Goal: Find specific page/section: Find specific page/section

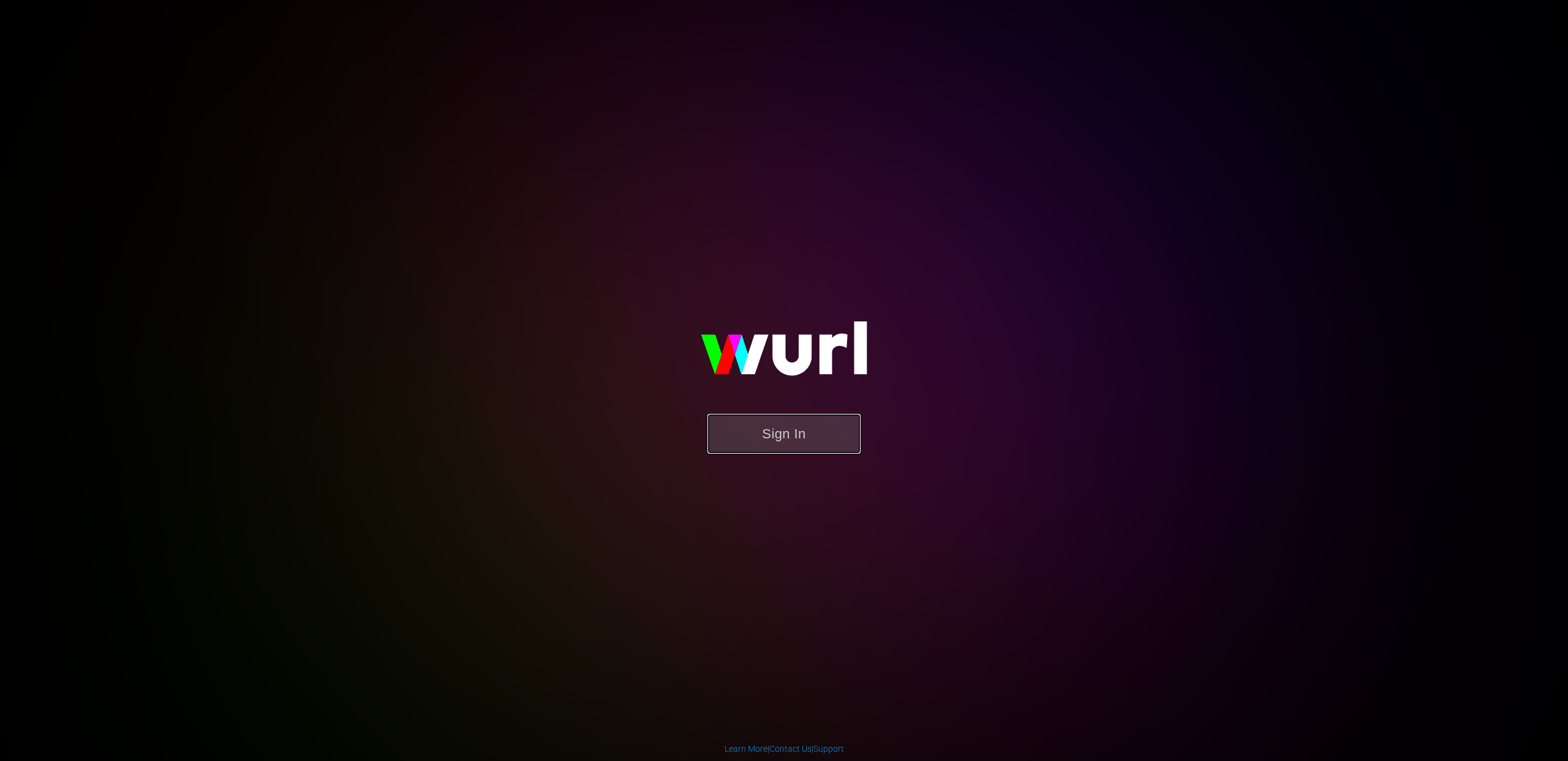
click at [780, 440] on button "Sign In" at bounding box center [783, 433] width 153 height 40
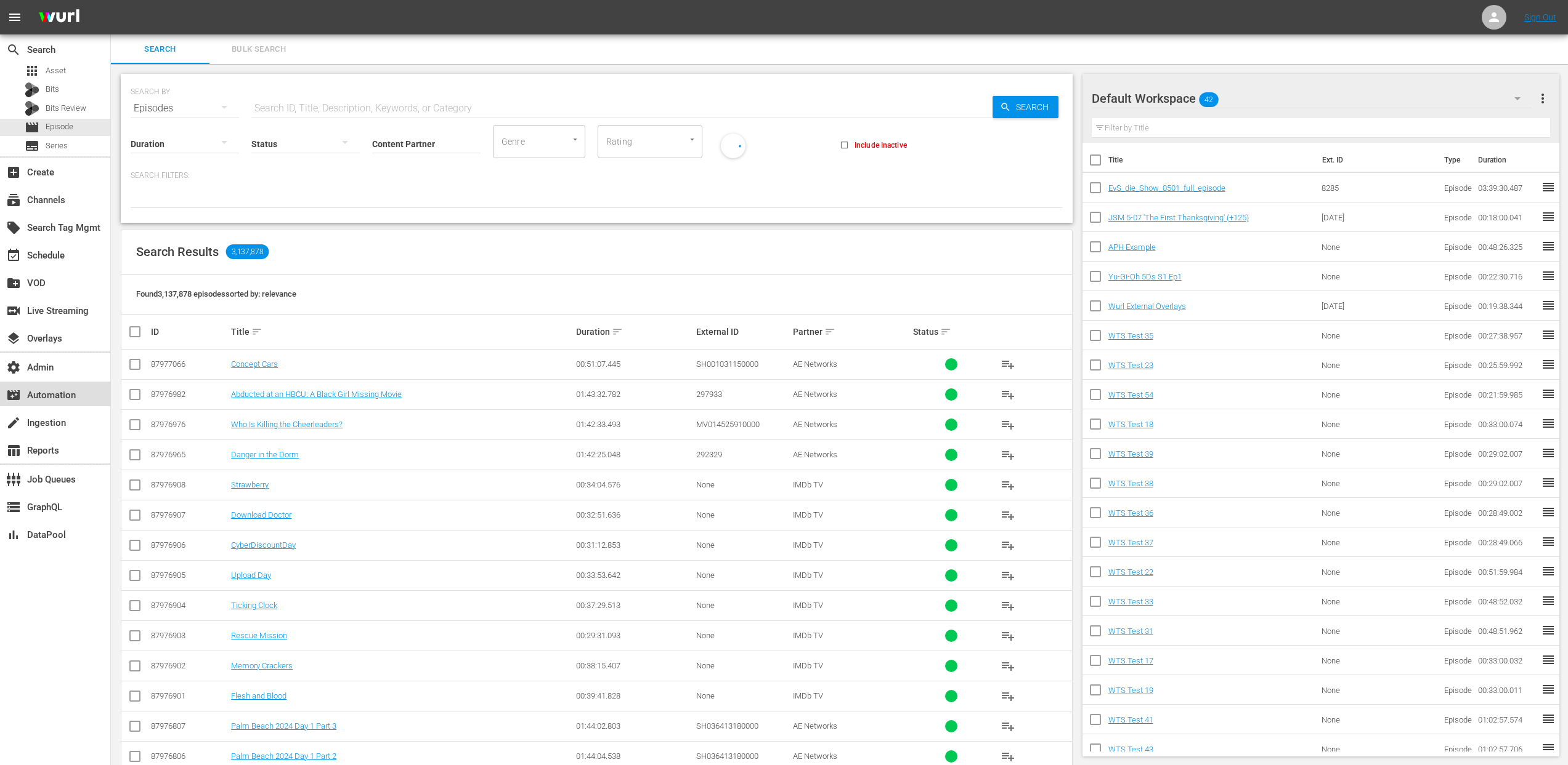
click at [56, 394] on div "movie_filter Automation" at bounding box center [35, 393] width 69 height 11
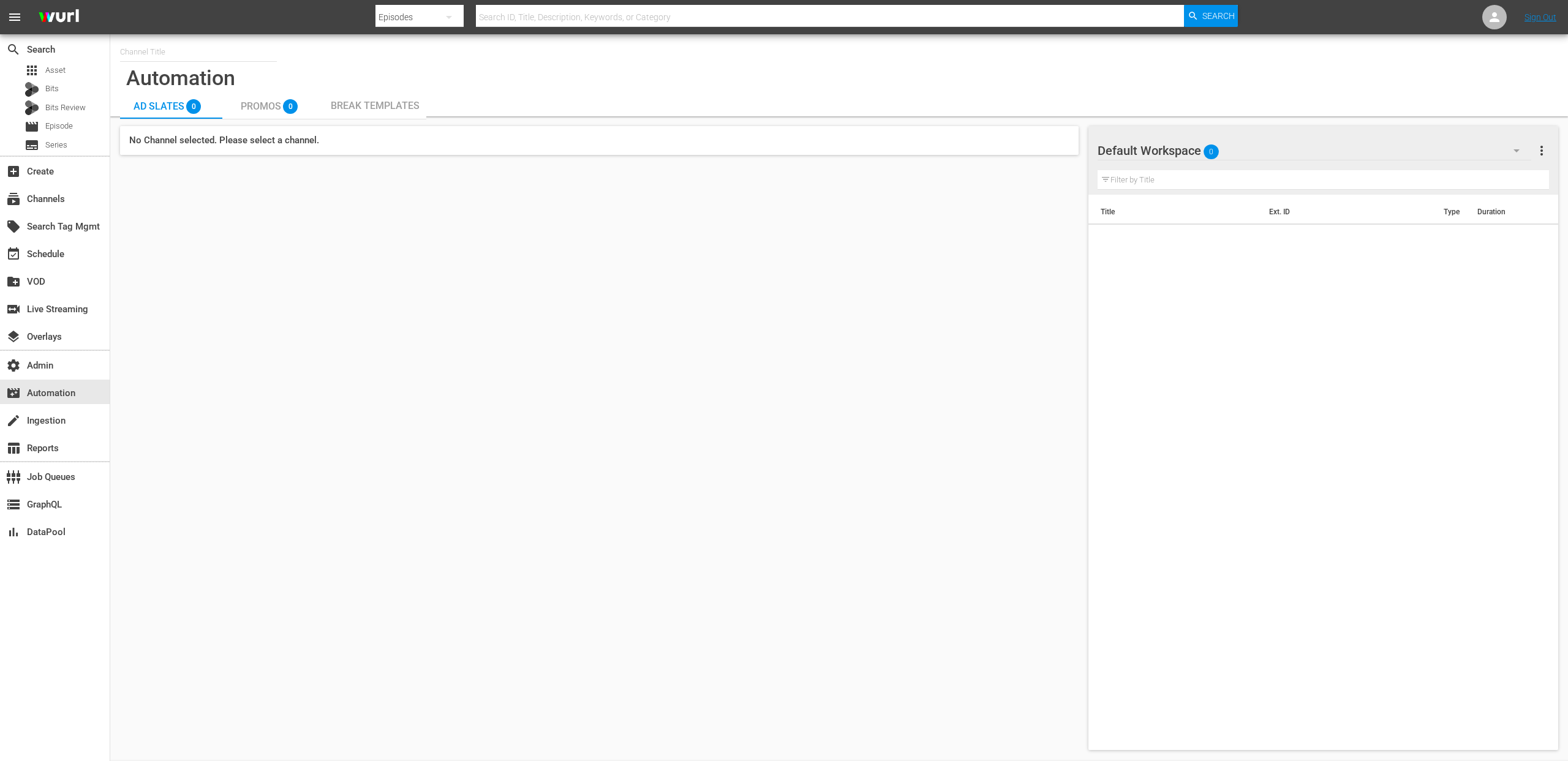
click at [133, 54] on input "text" at bounding box center [198, 52] width 156 height 29
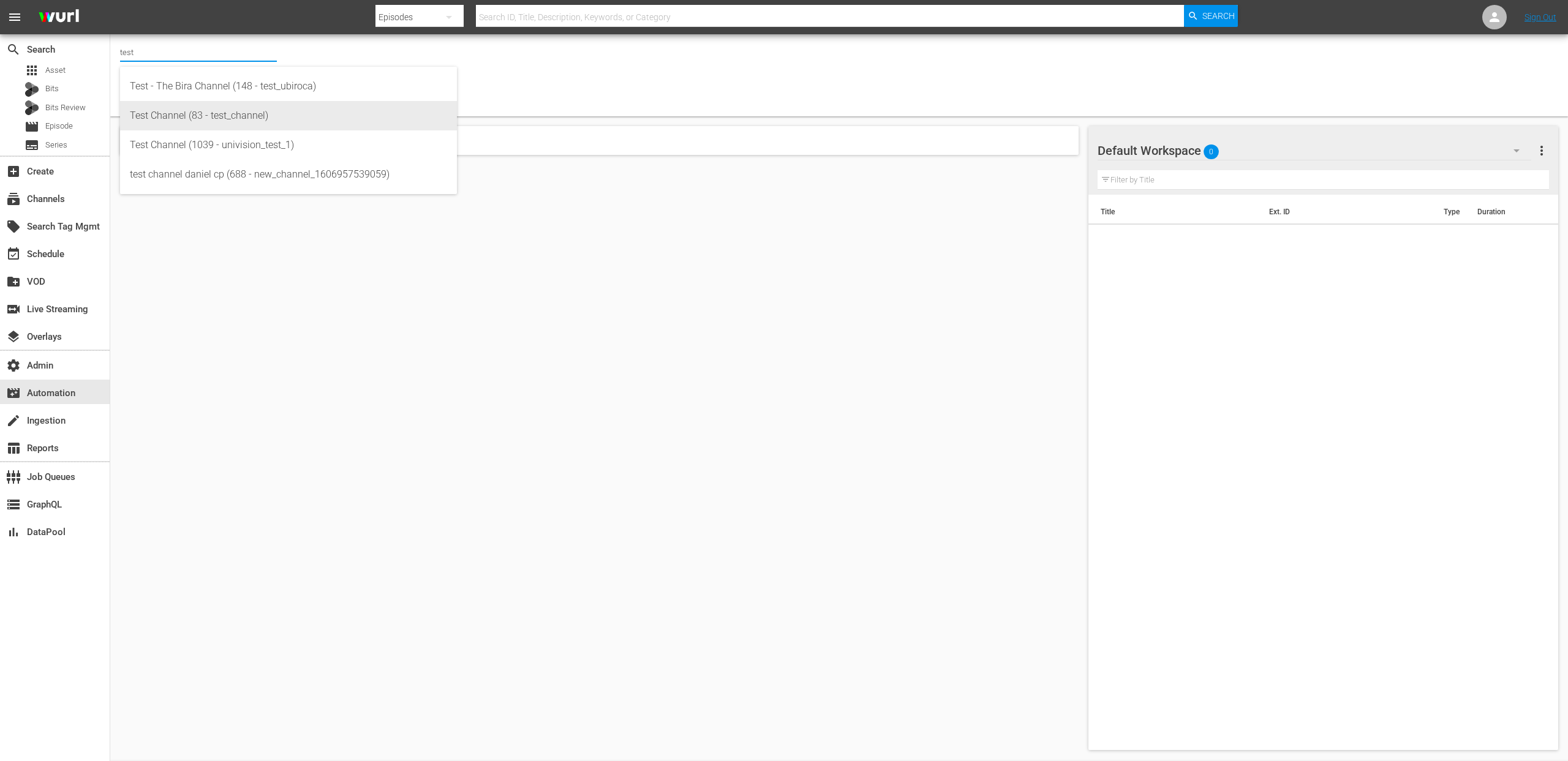
click at [178, 111] on div "Test Channel (83 - test_channel)" at bounding box center [288, 116] width 317 height 29
type input "Test Channel (83 - test_channel)"
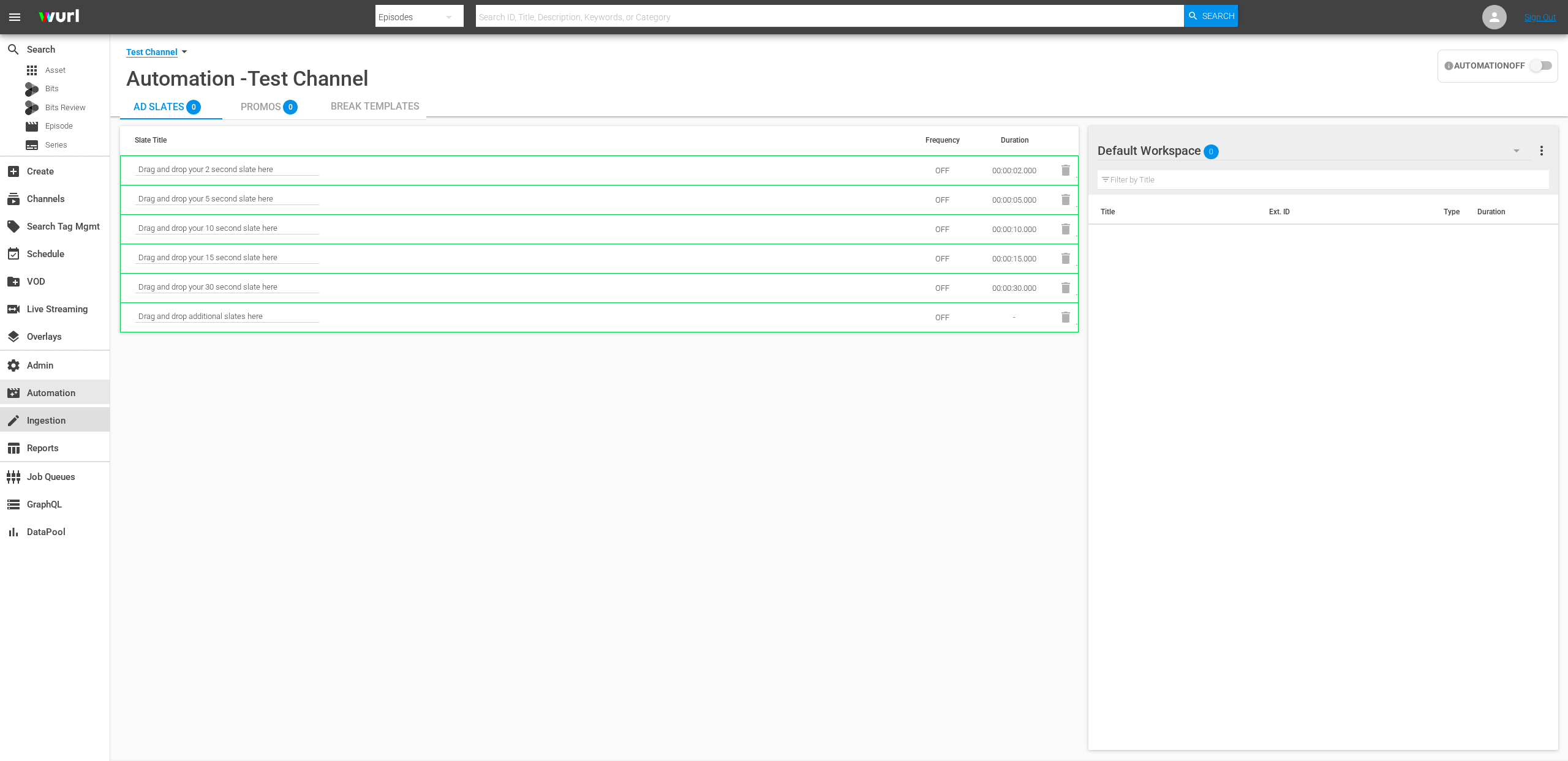
click at [52, 424] on div "create Ingestion" at bounding box center [34, 419] width 69 height 11
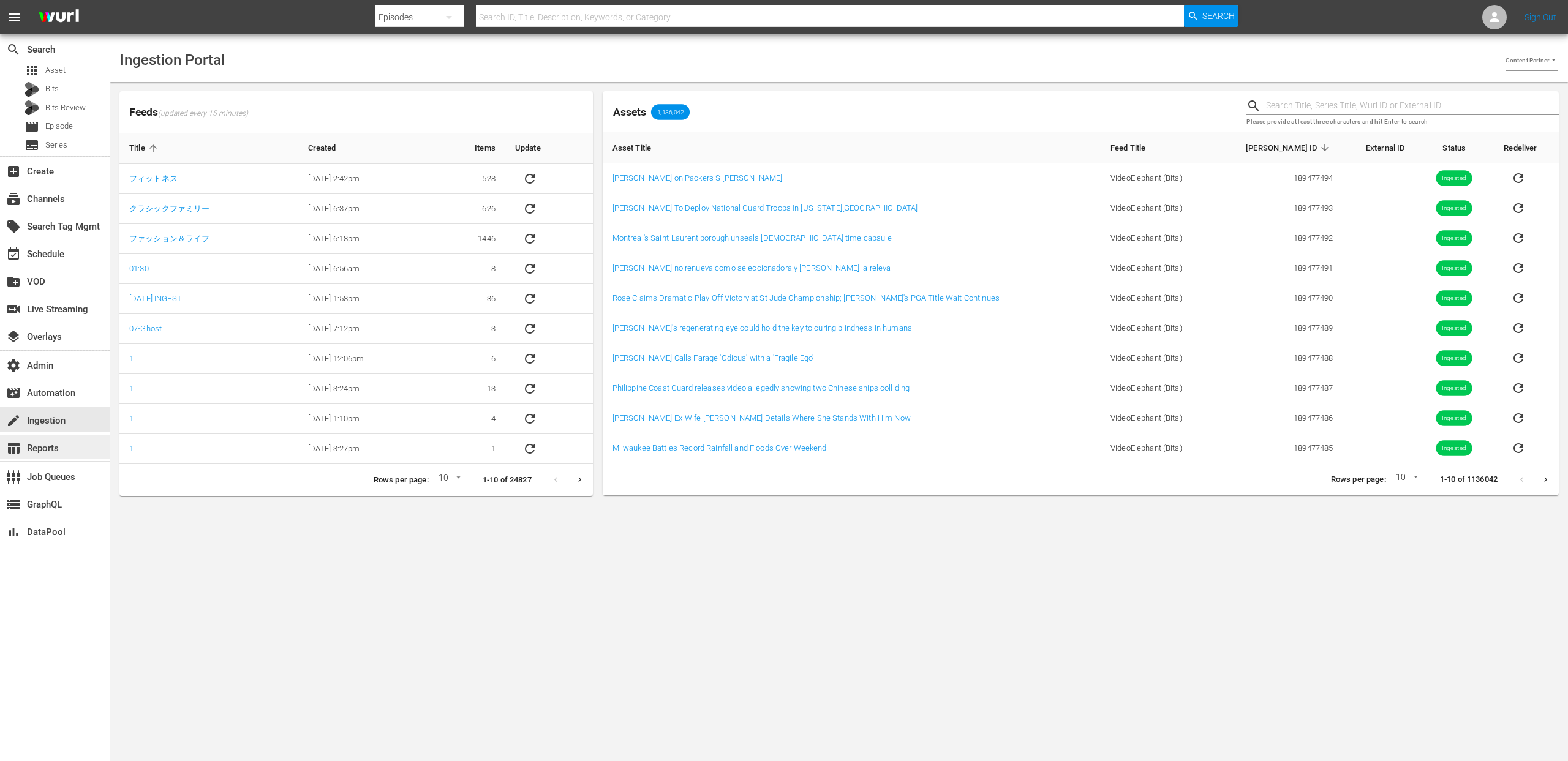
click at [59, 452] on div "table_chart Reports" at bounding box center [34, 446] width 69 height 11
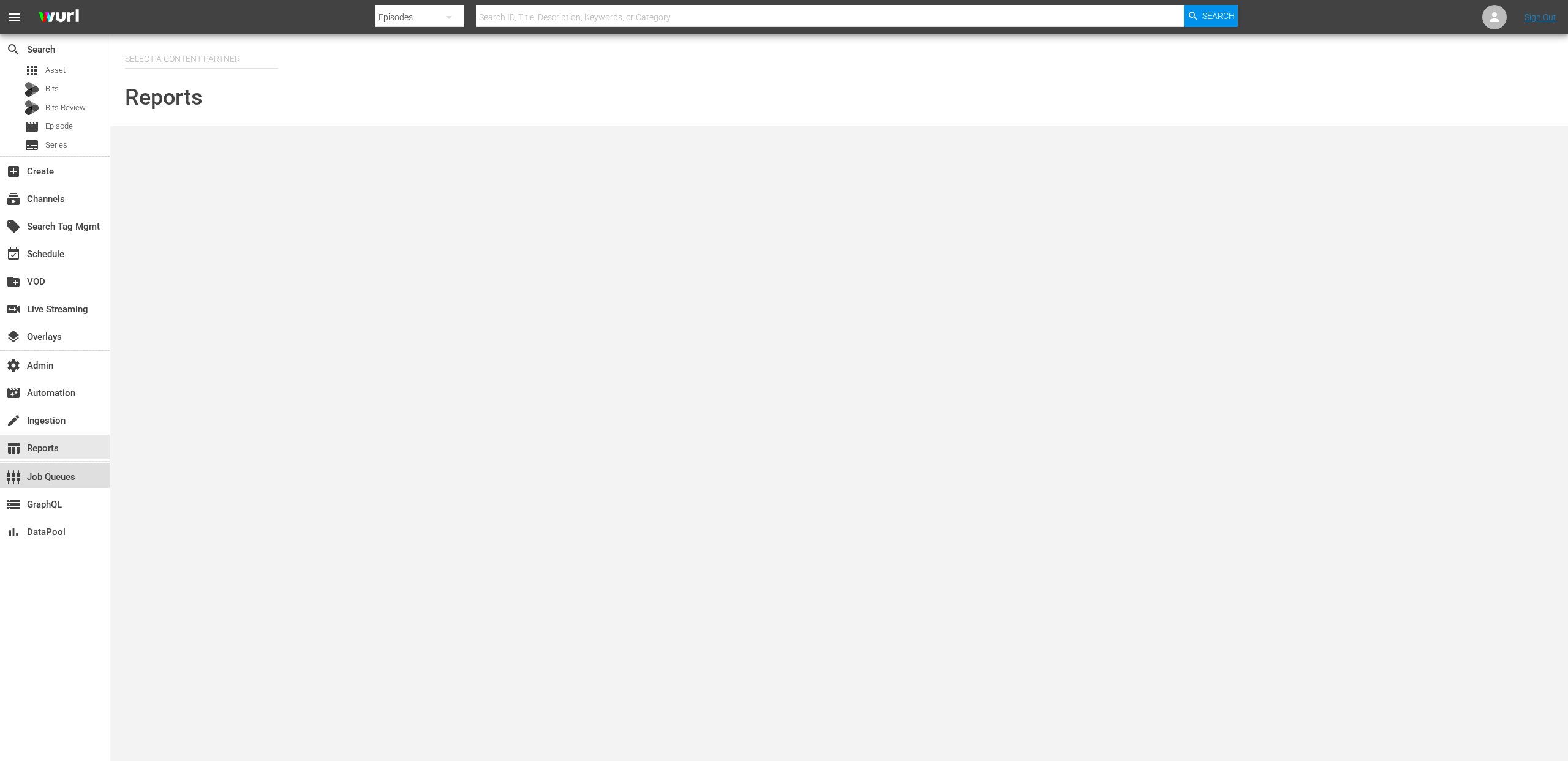
click at [52, 469] on div "settings_input_component Job Queues" at bounding box center [55, 476] width 110 height 25
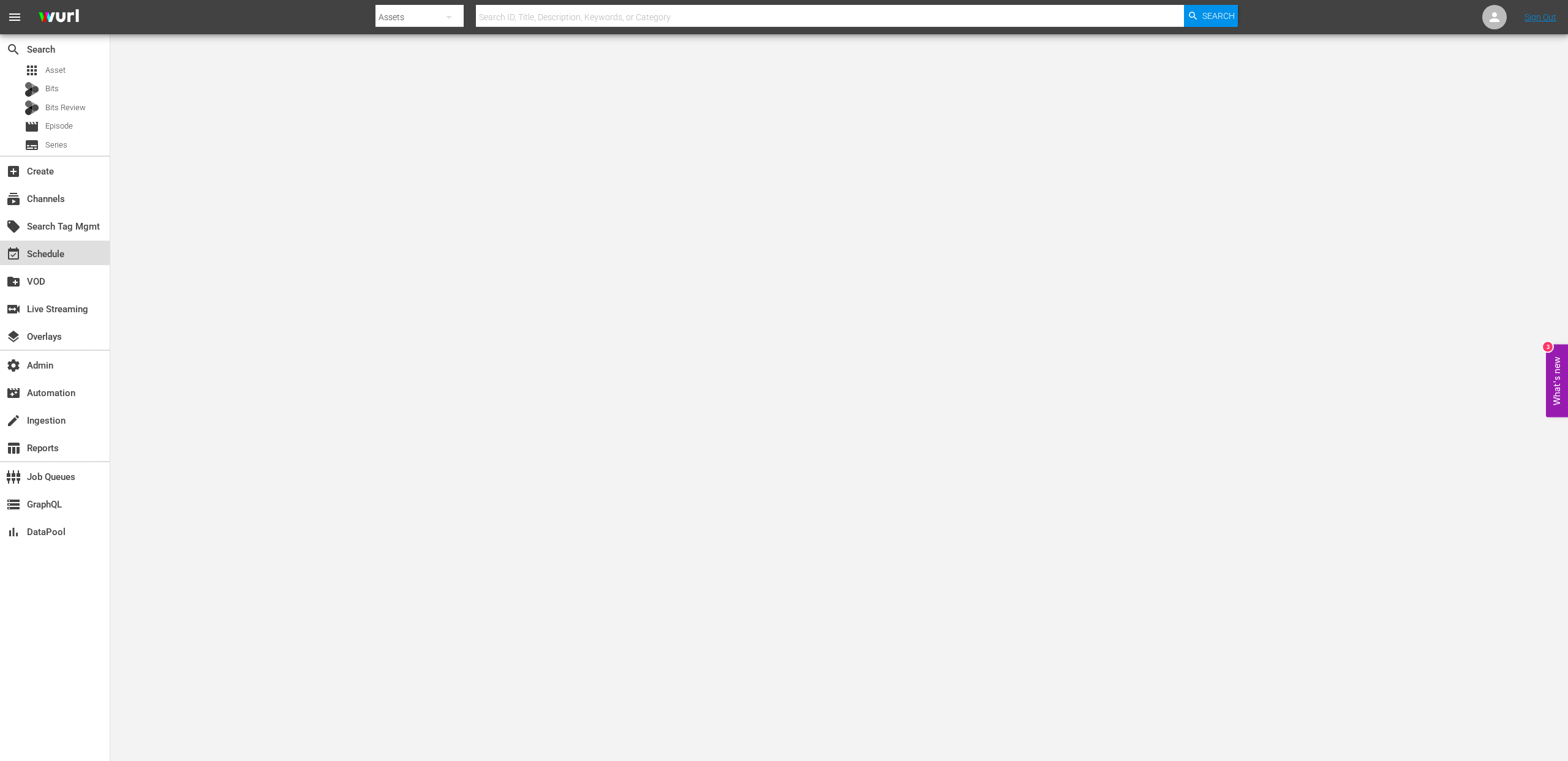
click at [46, 256] on div "event_available Schedule" at bounding box center [34, 251] width 69 height 11
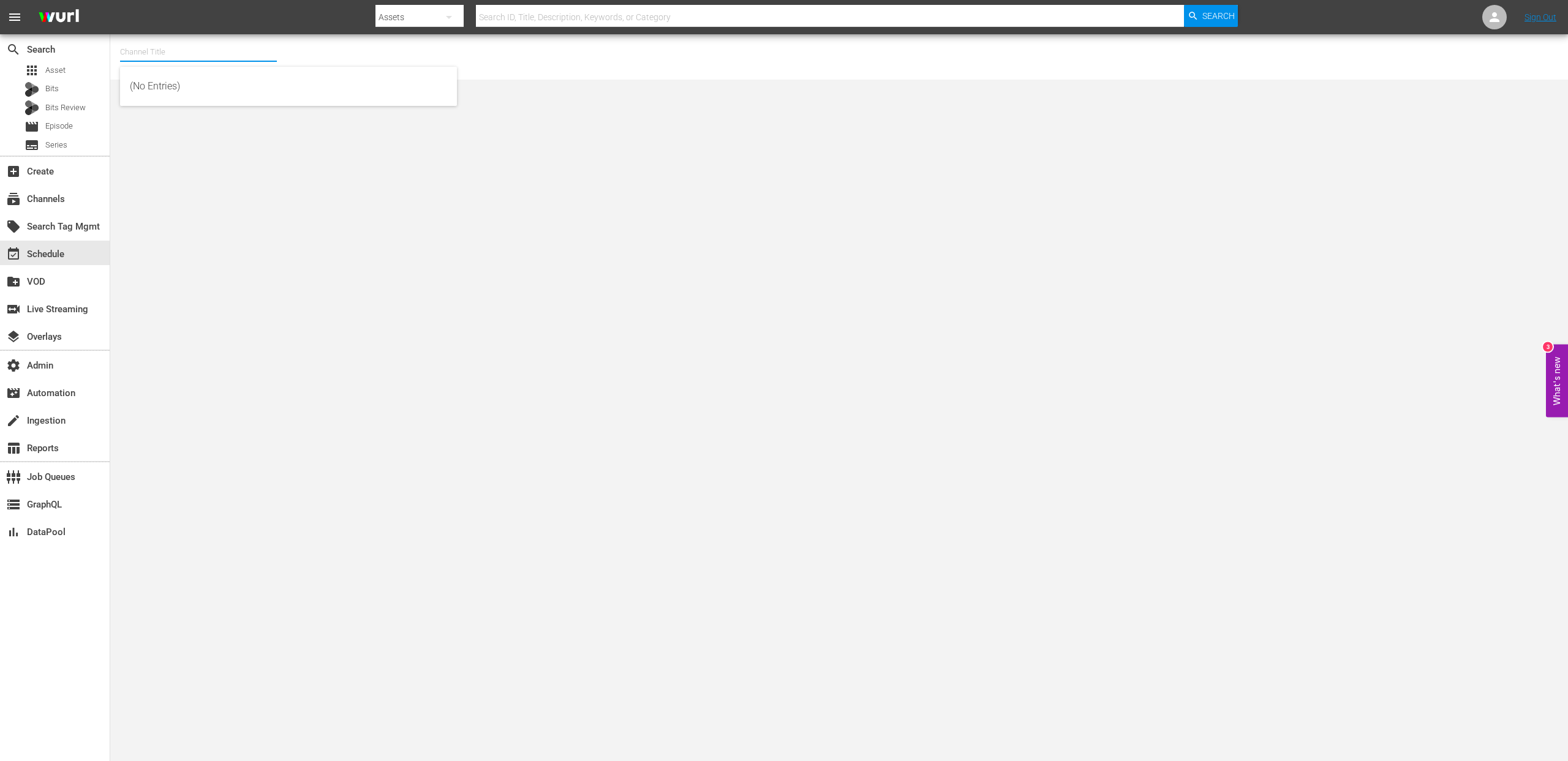
click at [159, 51] on input "text" at bounding box center [198, 52] width 156 height 29
type input "lg"
drag, startPoint x: 158, startPoint y: 50, endPoint x: 33, endPoint y: 50, distance: 125.0
click at [111, 0] on div "search Search apps Asset Bits Bits Review movie Episode subtitles Series add_bo…" at bounding box center [839, 0] width 1457 height 0
click at [42, 196] on div "subscriptions Channels" at bounding box center [34, 197] width 69 height 11
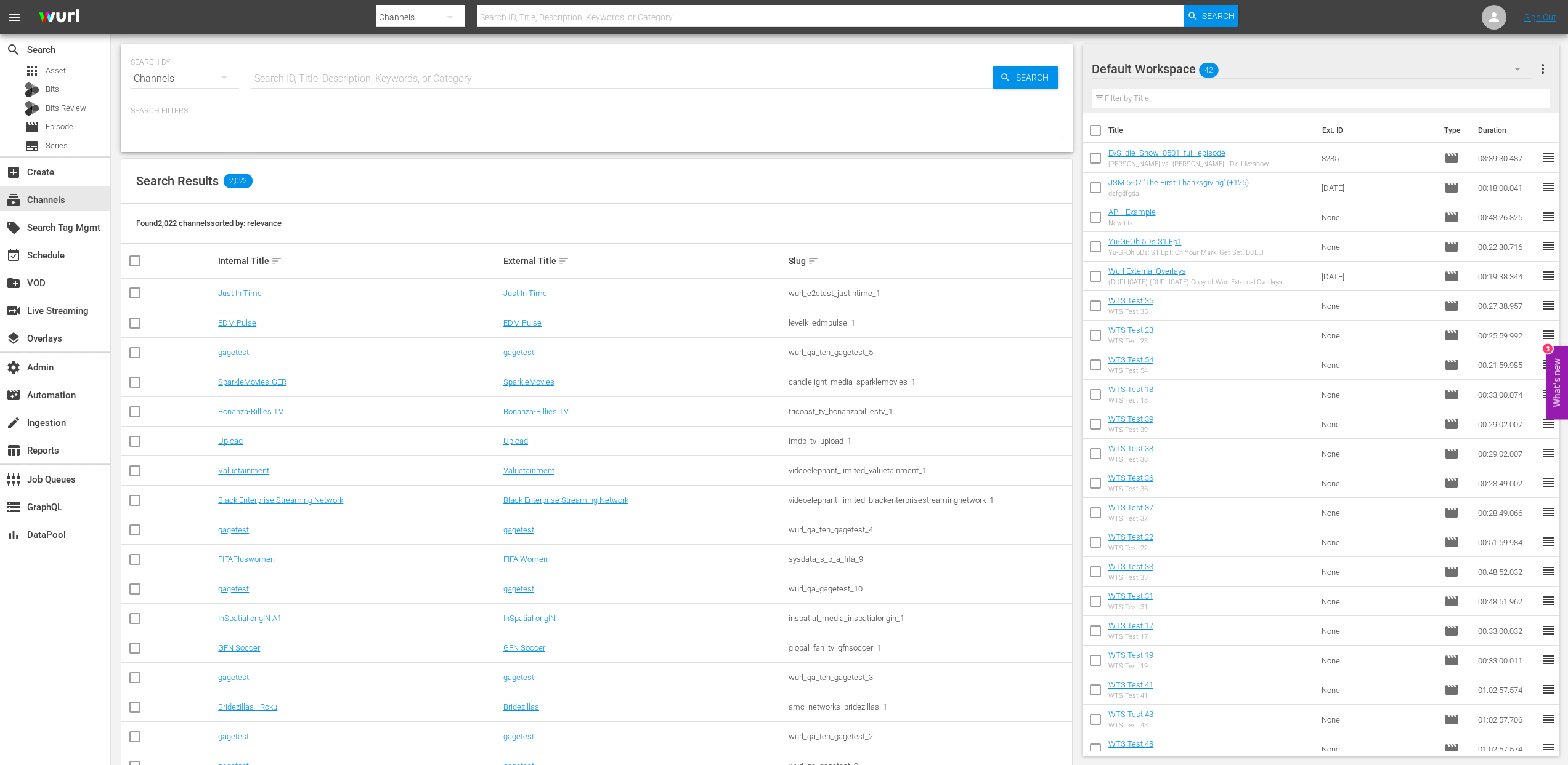
click at [340, 84] on input "text" at bounding box center [621, 79] width 741 height 30
paste input "aenetworks_ae_1"
type input "aenetworks_ae_1"
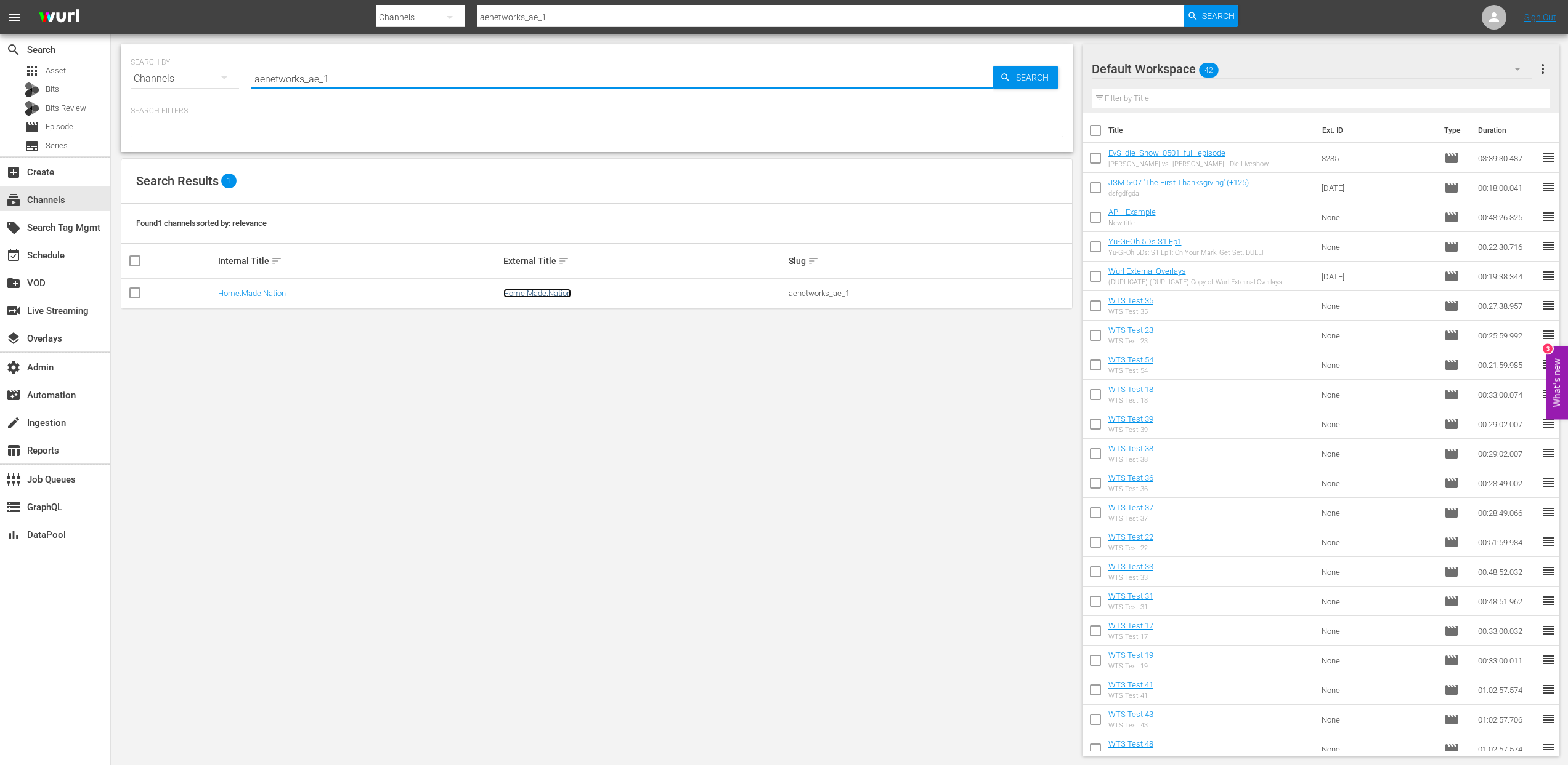
click at [555, 294] on link "Home.Made.Nation" at bounding box center [537, 293] width 68 height 9
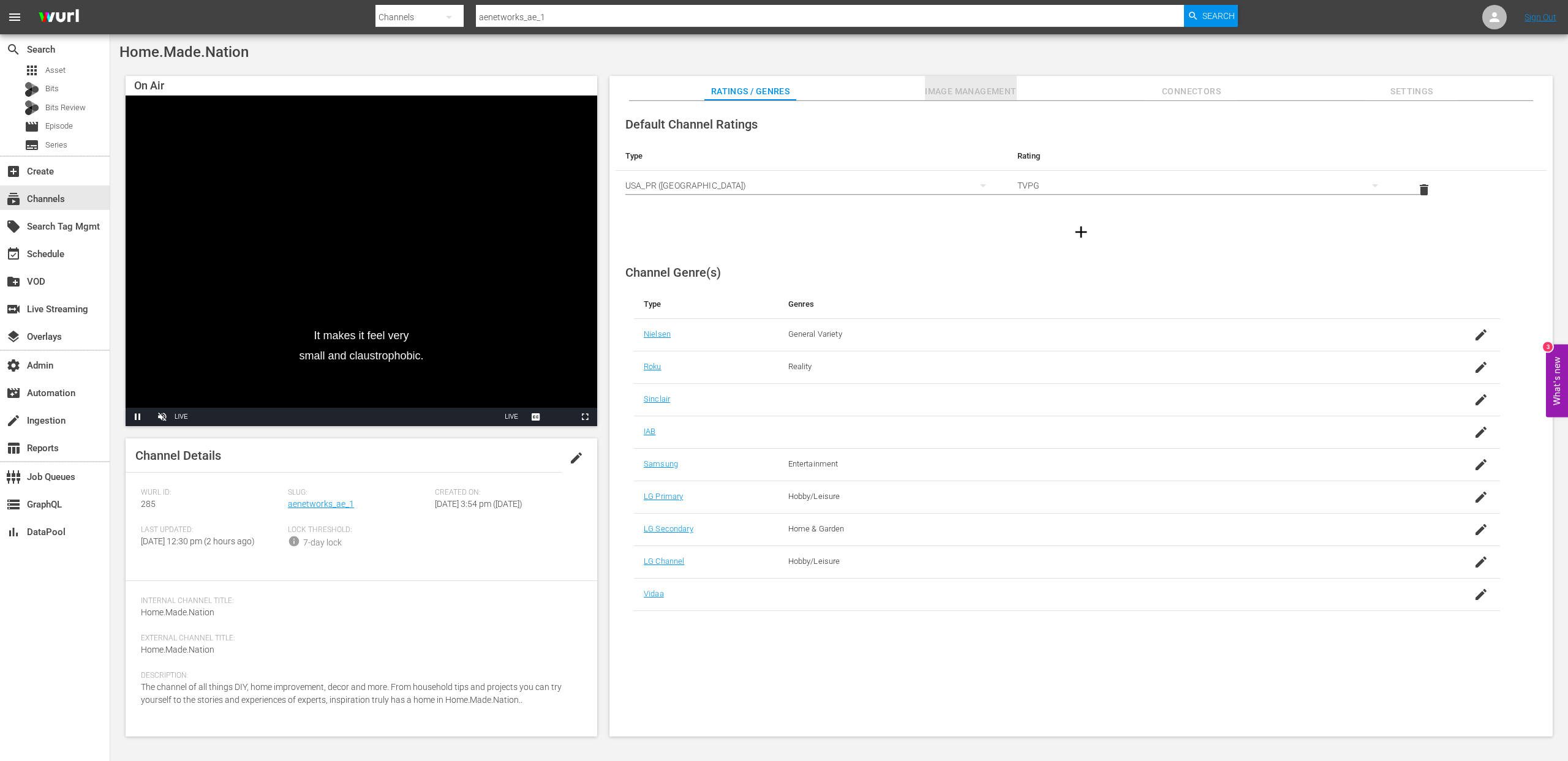
click at [983, 88] on span "Image Management" at bounding box center [971, 91] width 92 height 16
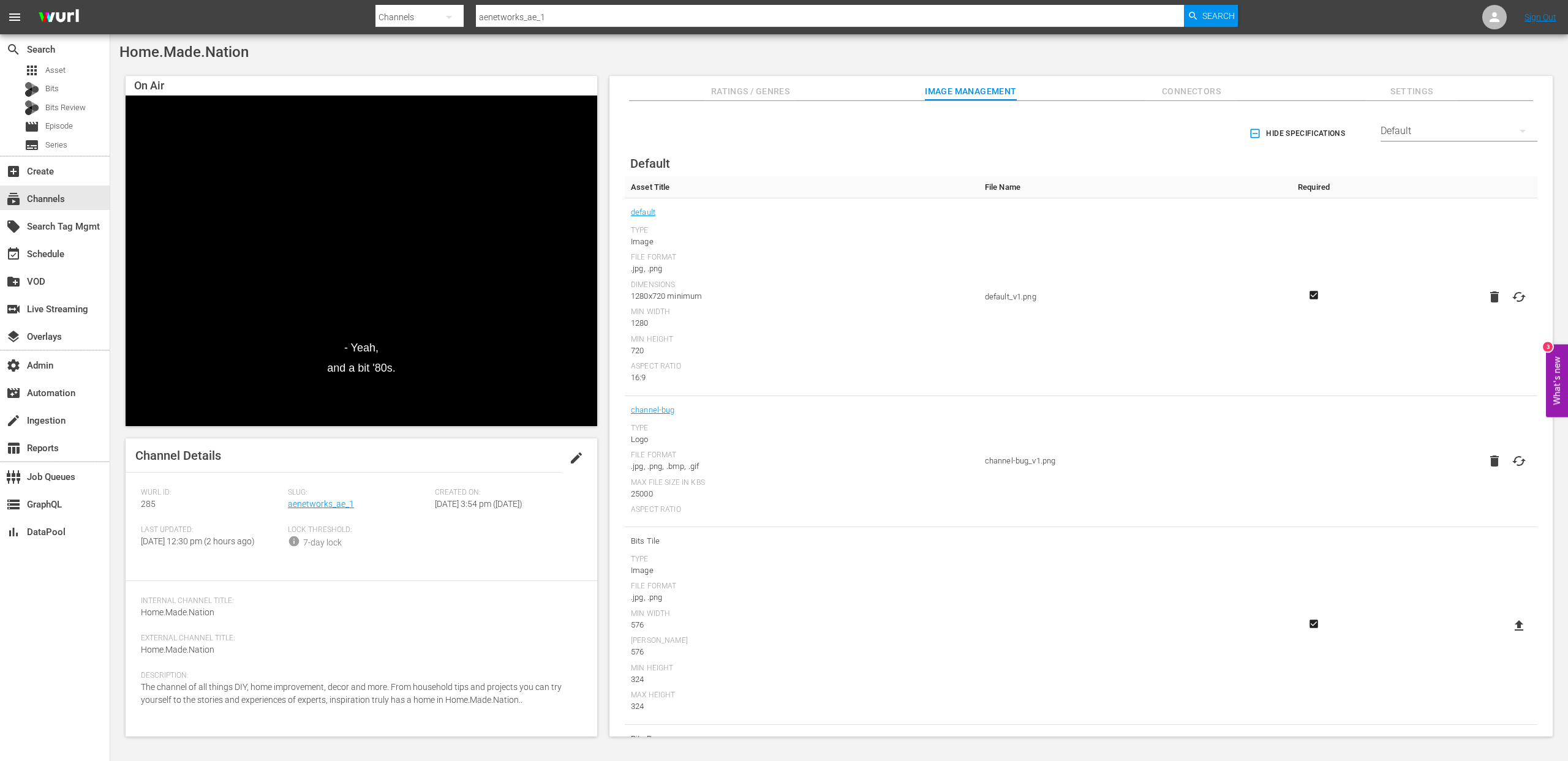
click at [723, 93] on span "Ratings / Genres" at bounding box center [750, 91] width 92 height 16
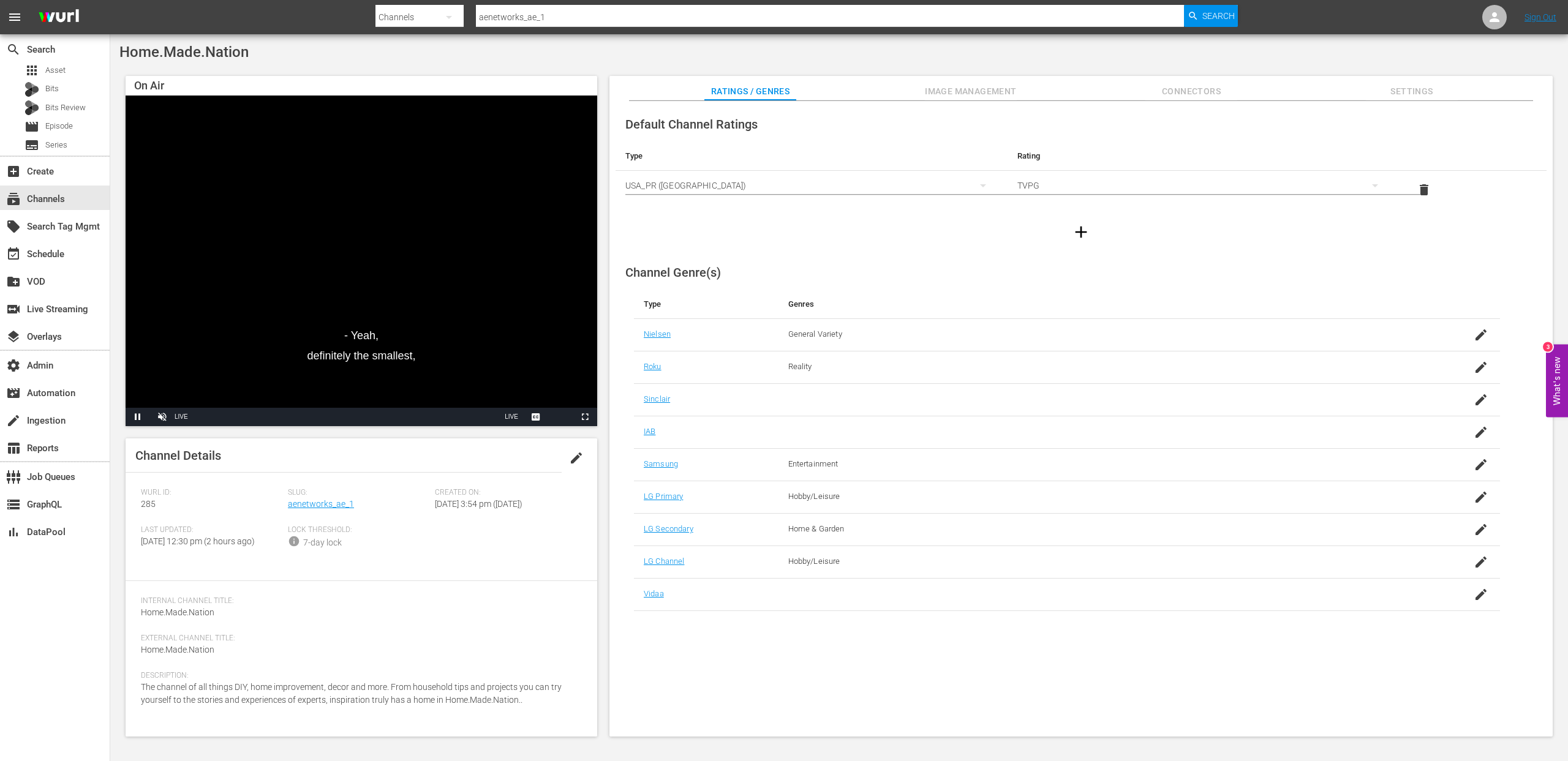
click at [994, 89] on span "Image Management" at bounding box center [971, 91] width 92 height 16
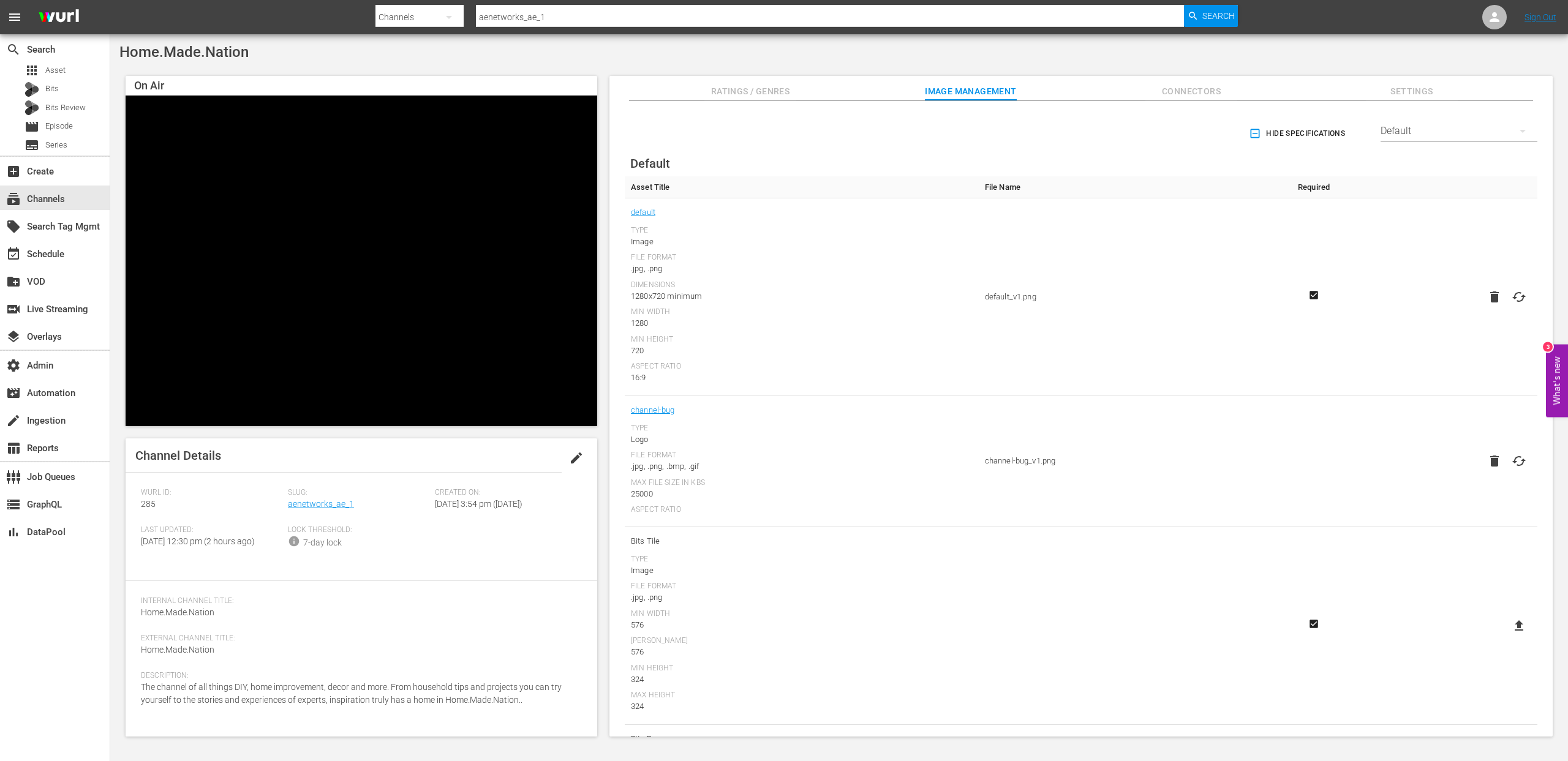
scroll to position [92, 0]
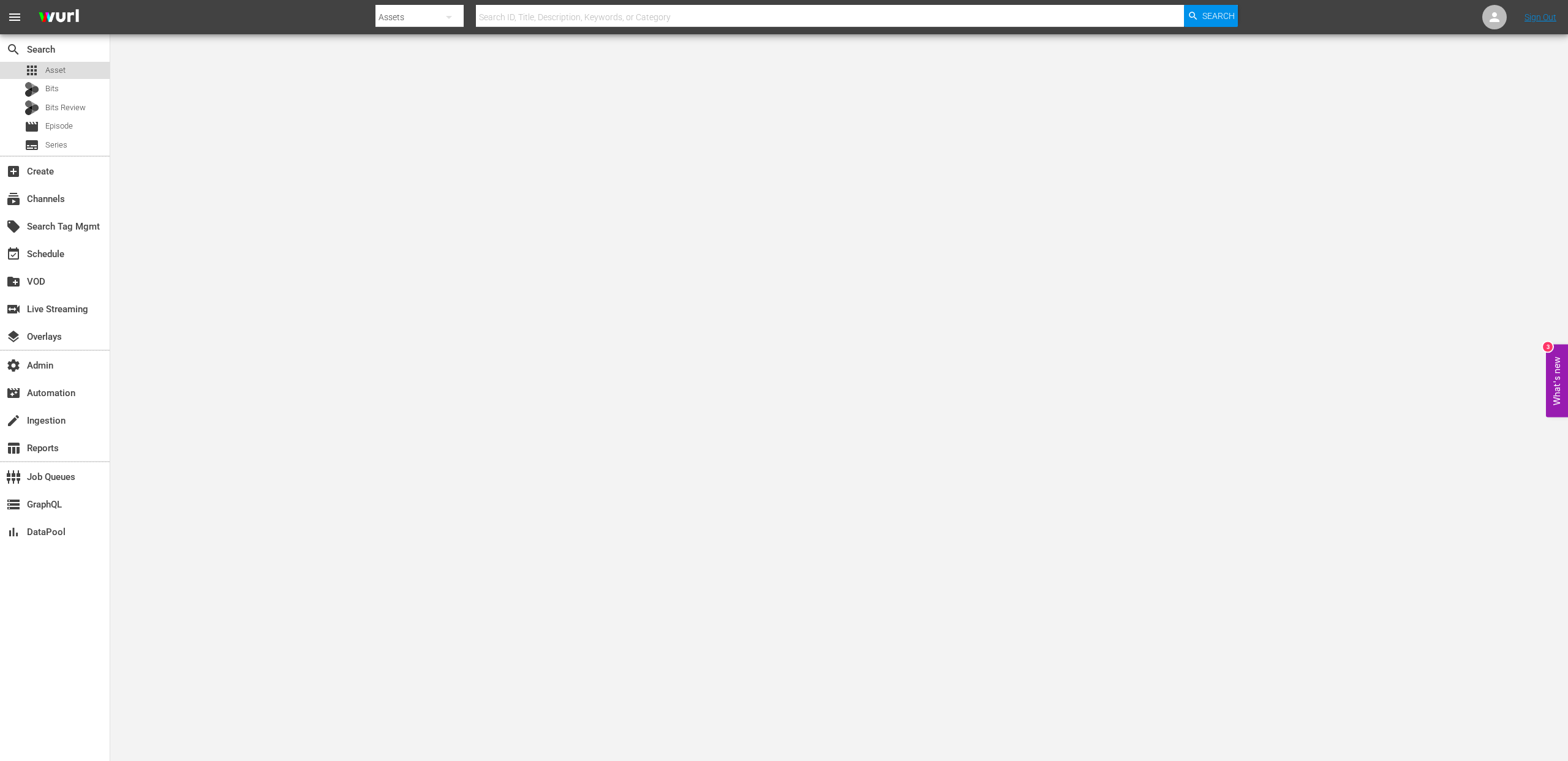
click at [62, 73] on span "Asset" at bounding box center [55, 70] width 20 height 12
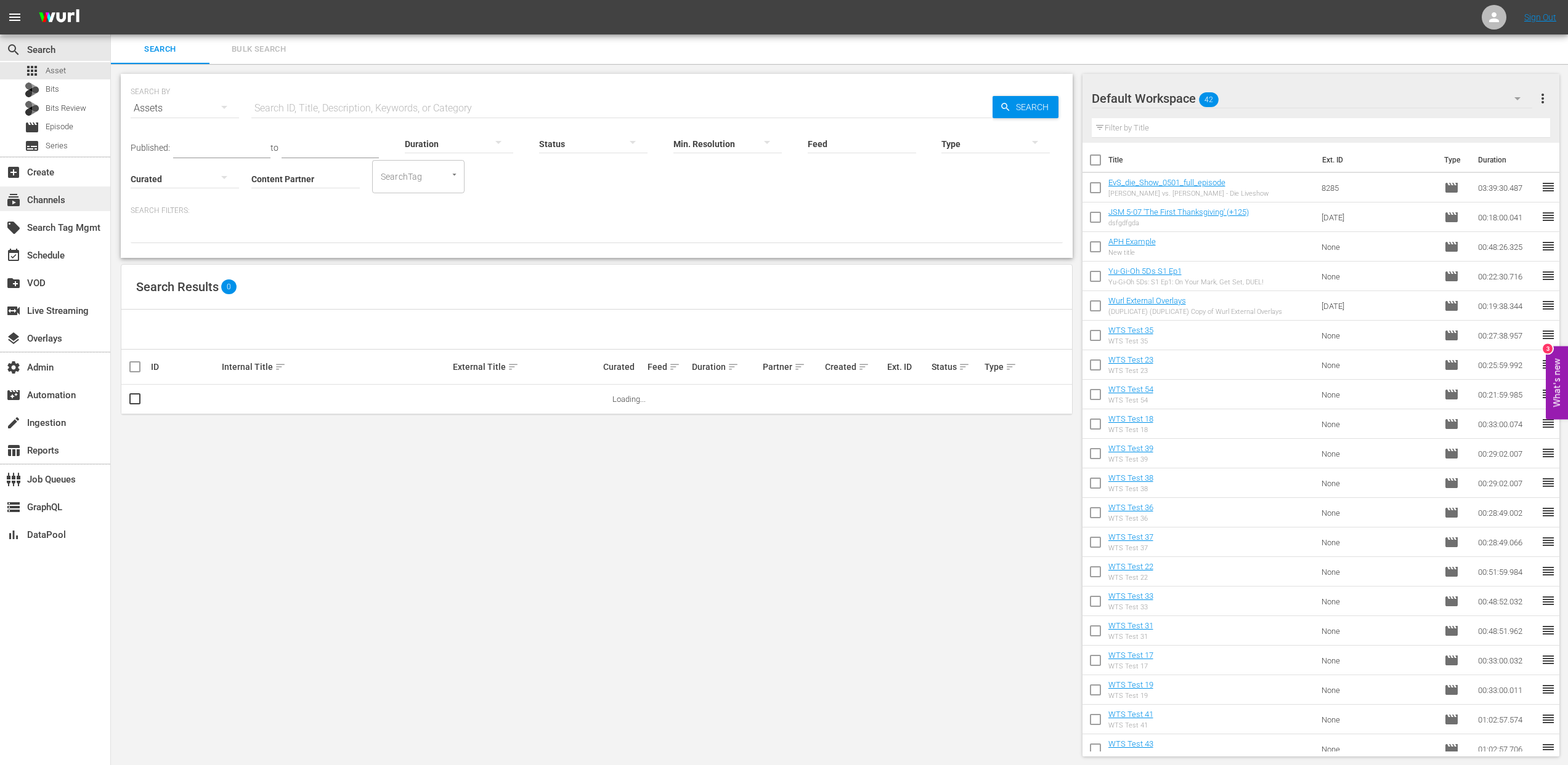
click at [55, 203] on div "subscriptions Channels" at bounding box center [35, 198] width 69 height 11
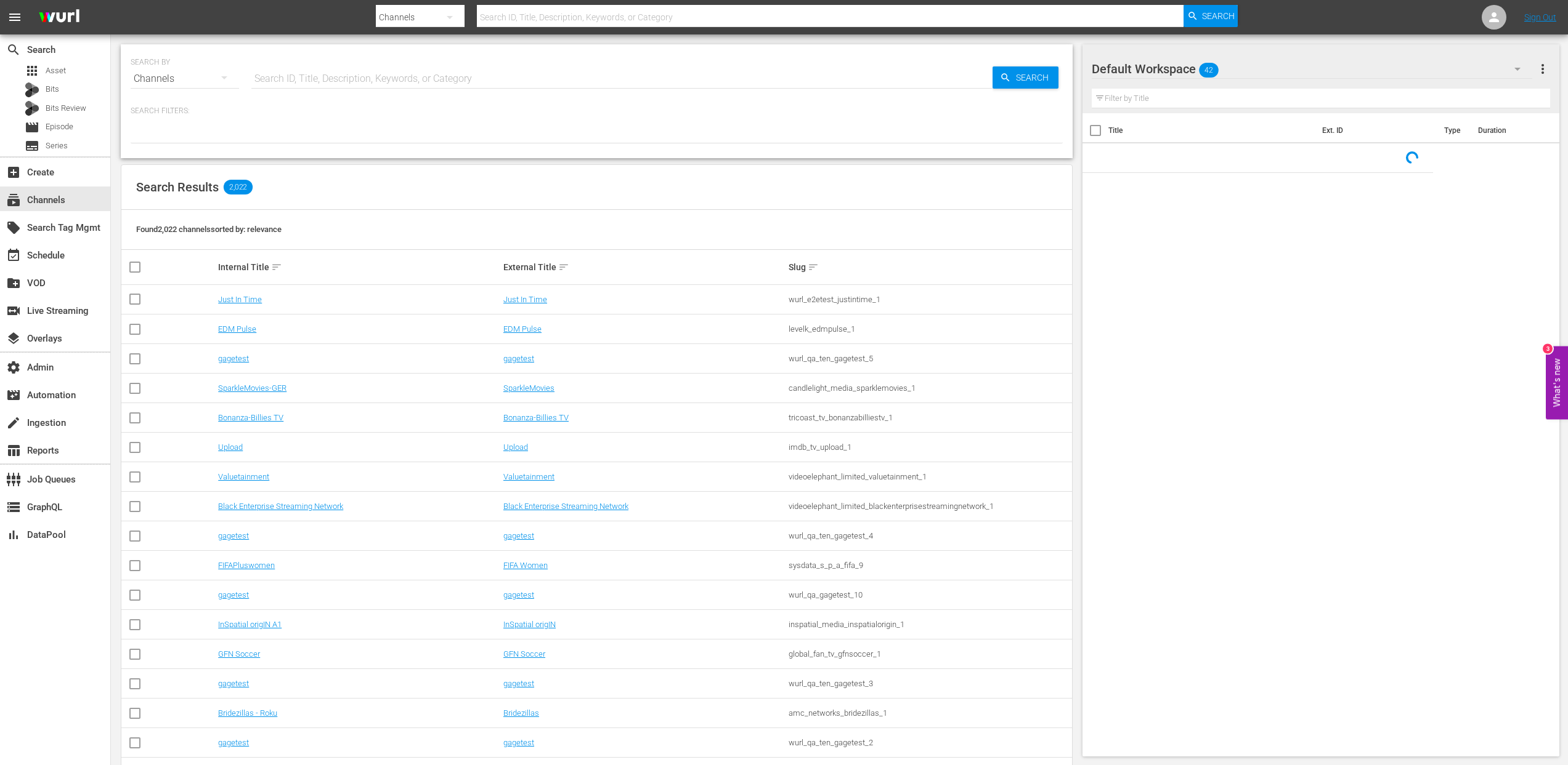
click at [386, 77] on input "text" at bounding box center [621, 79] width 741 height 30
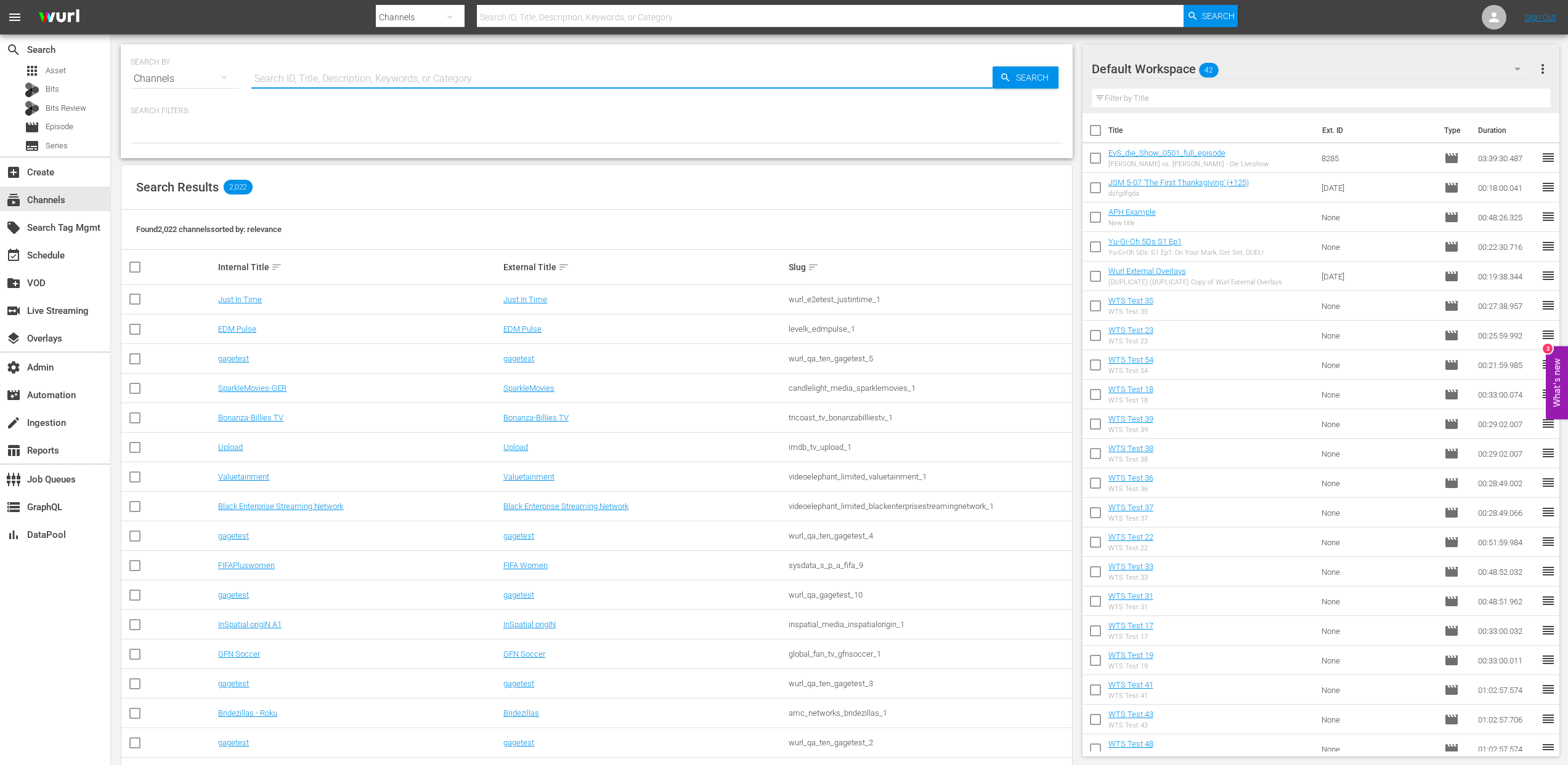
paste input "aenetworks_ae_1"
type input "aenetworks_ae_1"
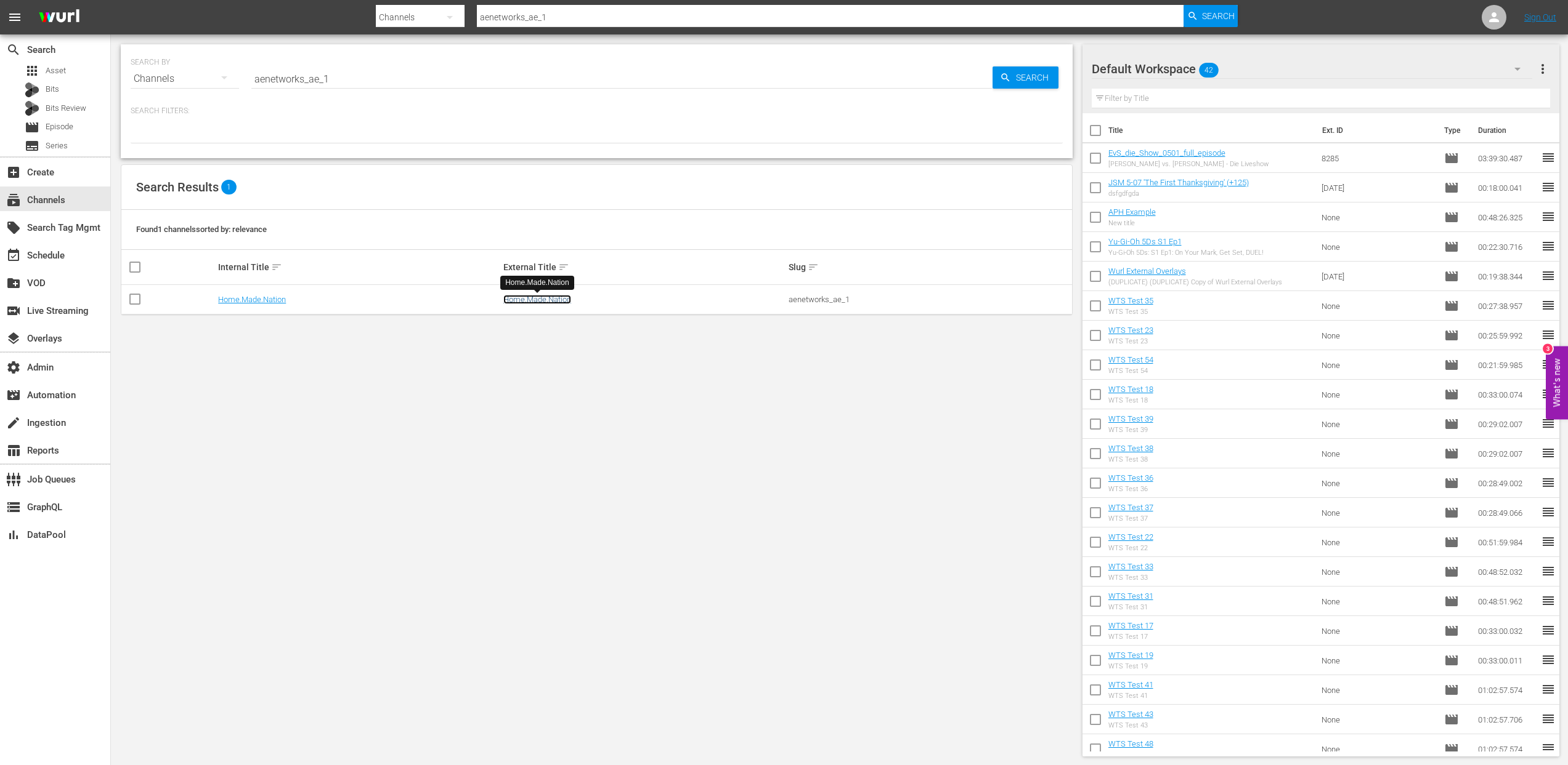
click at [522, 300] on link "Home.Made.Nation" at bounding box center [537, 299] width 68 height 9
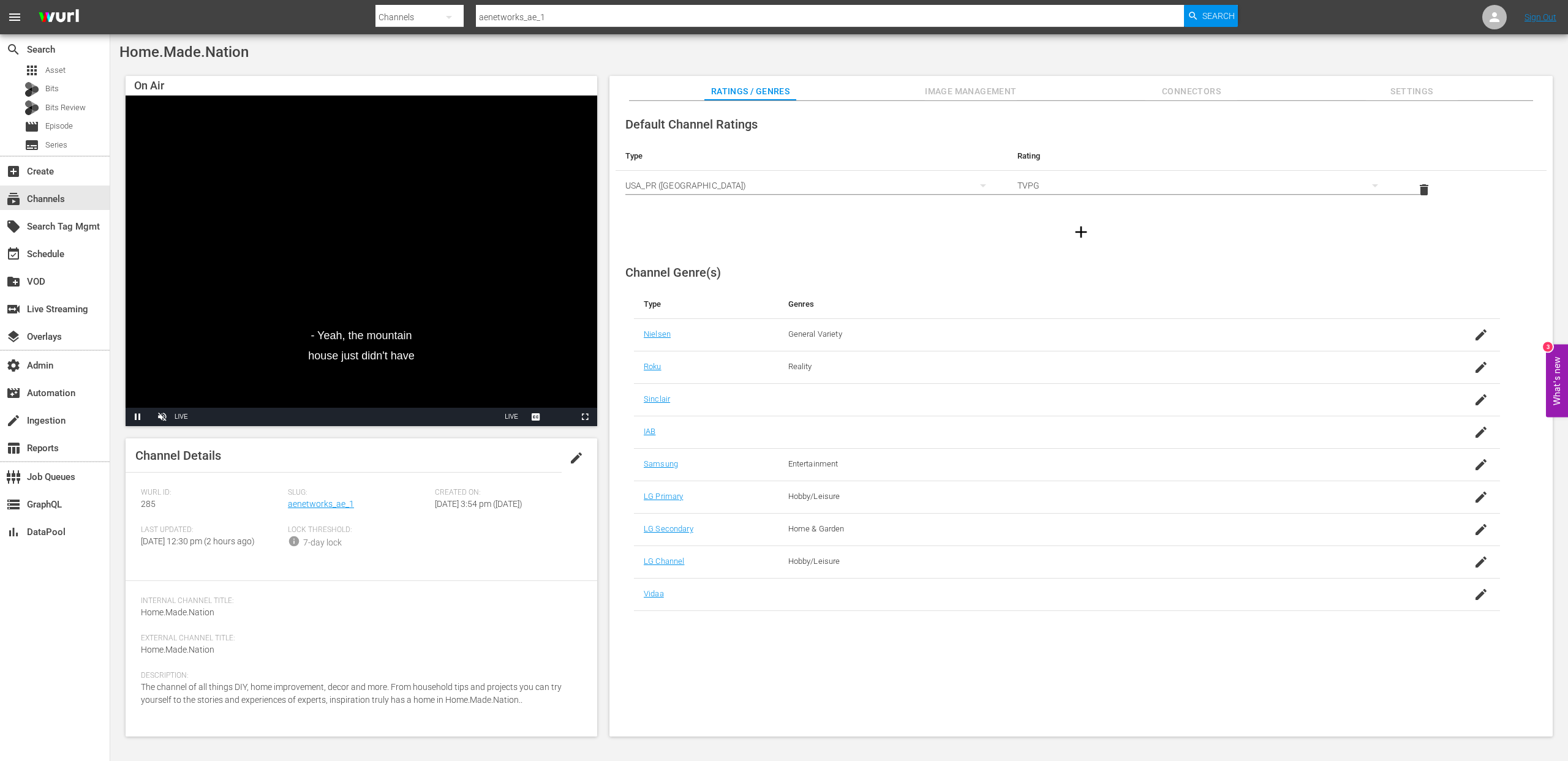
click at [970, 95] on span "Image Management" at bounding box center [971, 91] width 92 height 16
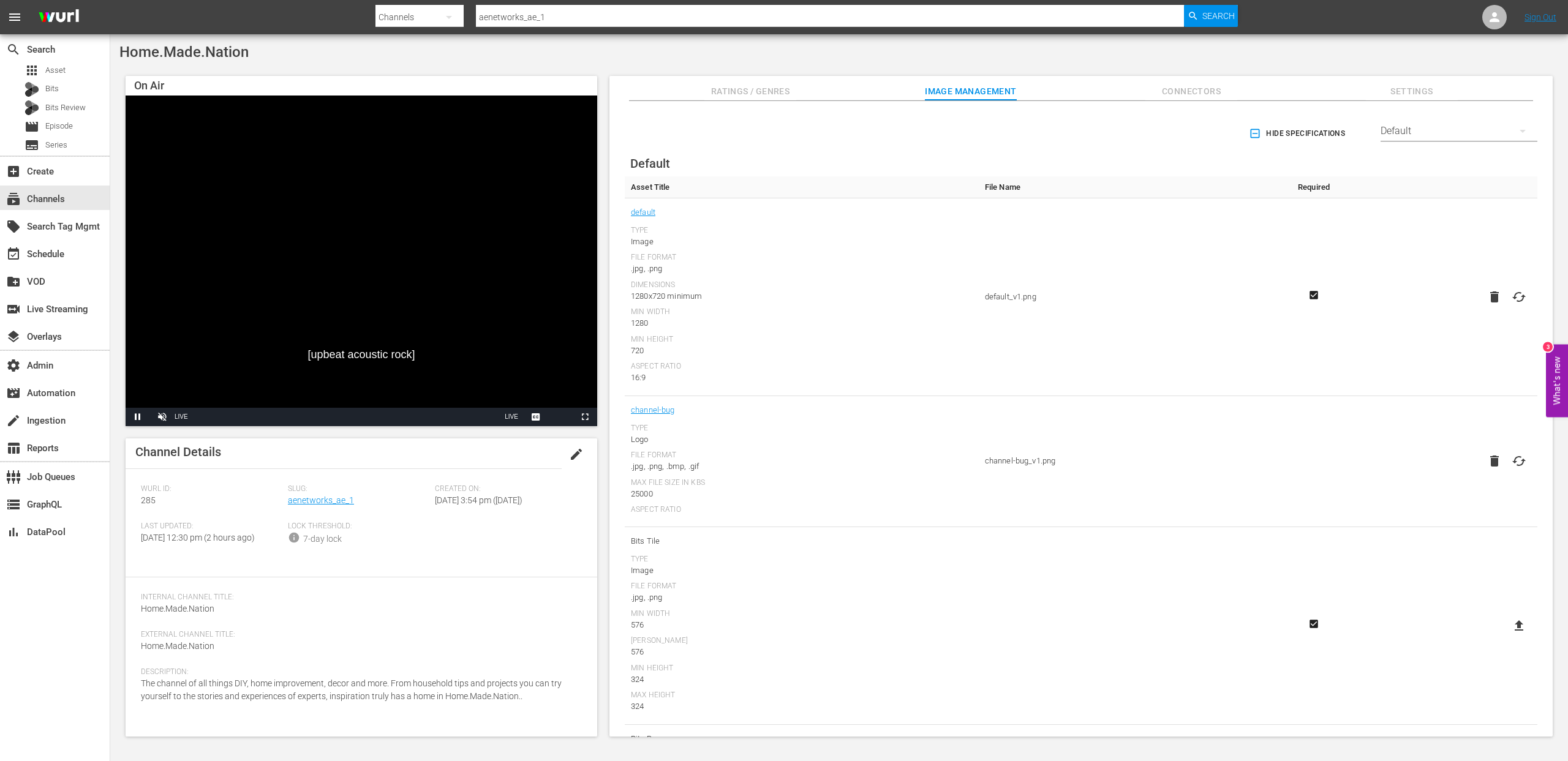
scroll to position [7, 0]
click at [49, 202] on div "subscriptions Channels" at bounding box center [34, 197] width 69 height 11
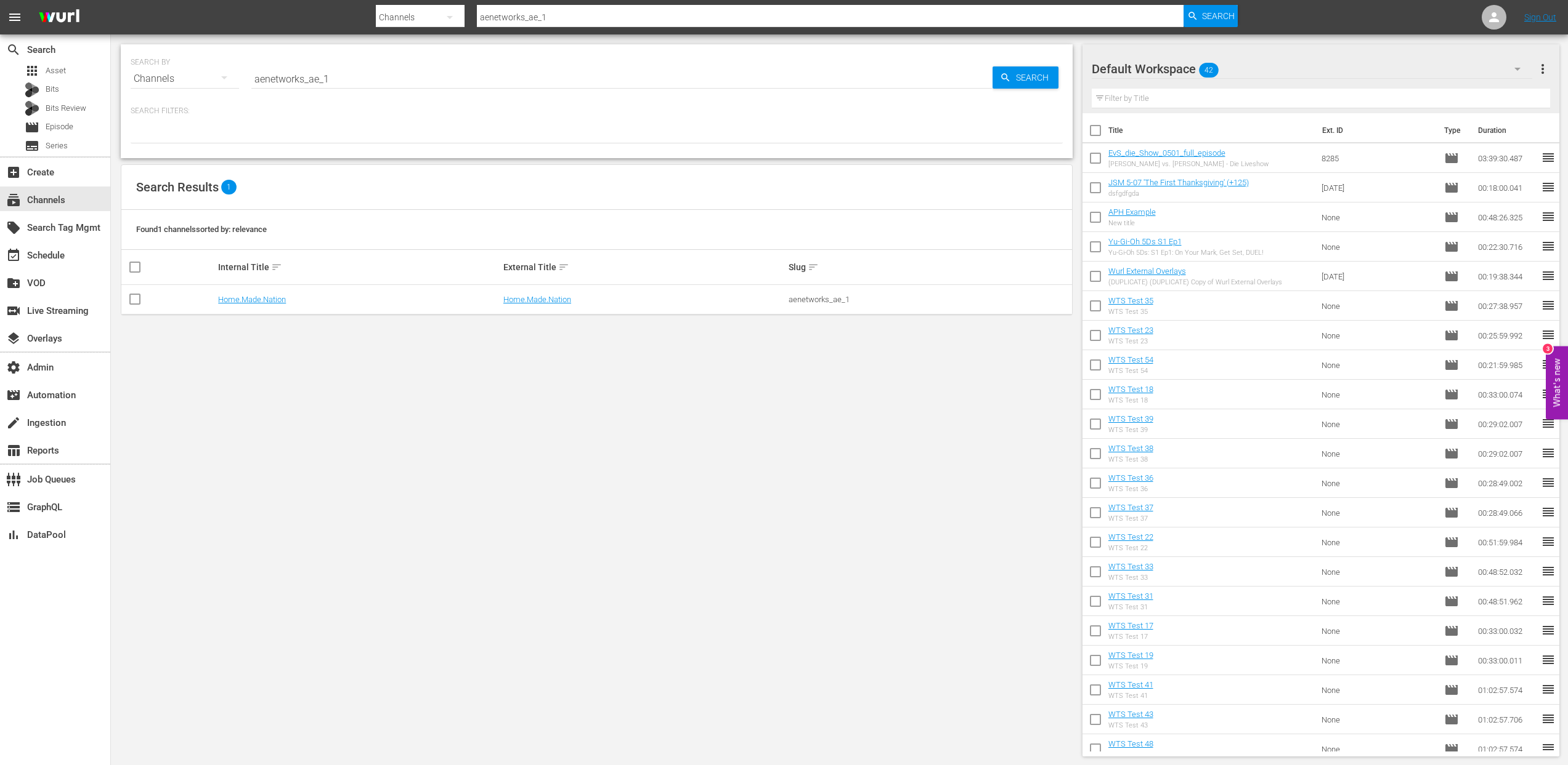
click at [302, 74] on input "aenetworks_ae_1" at bounding box center [621, 79] width 741 height 30
type input "lg"
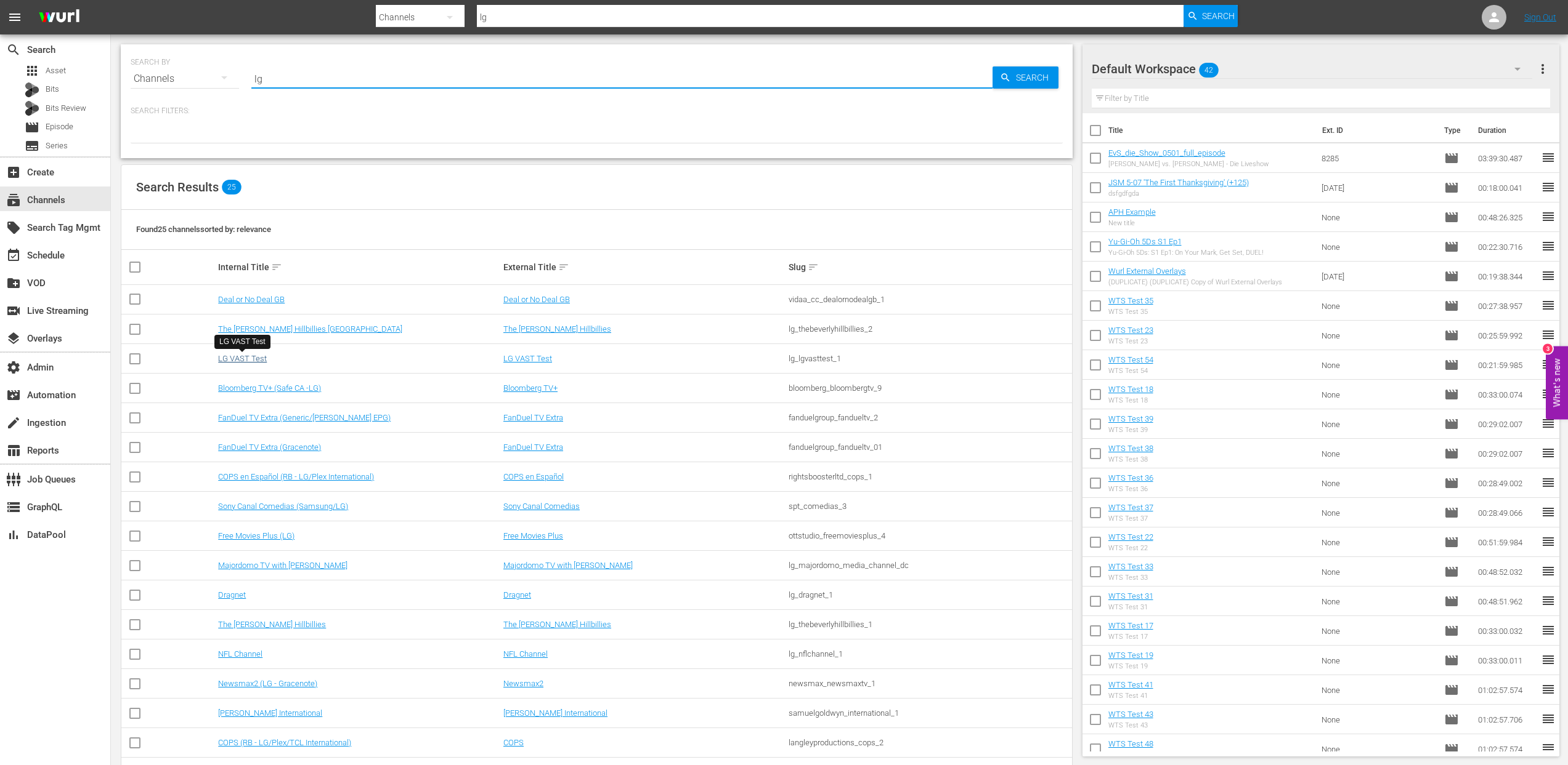
type input "lg"
click at [255, 362] on link "LG VAST Test" at bounding box center [242, 358] width 49 height 9
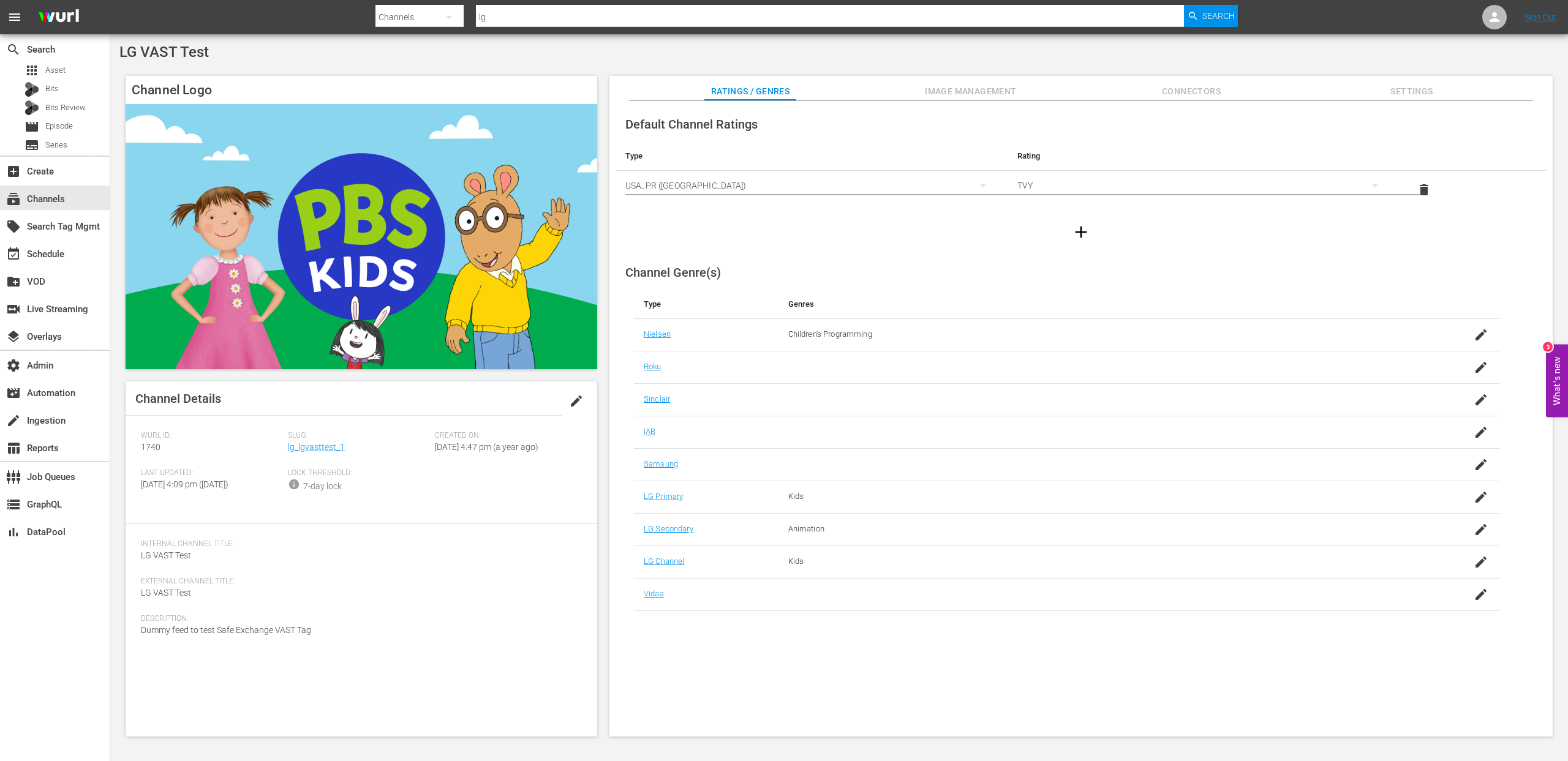
click at [967, 92] on span "Image Management" at bounding box center [971, 91] width 92 height 16
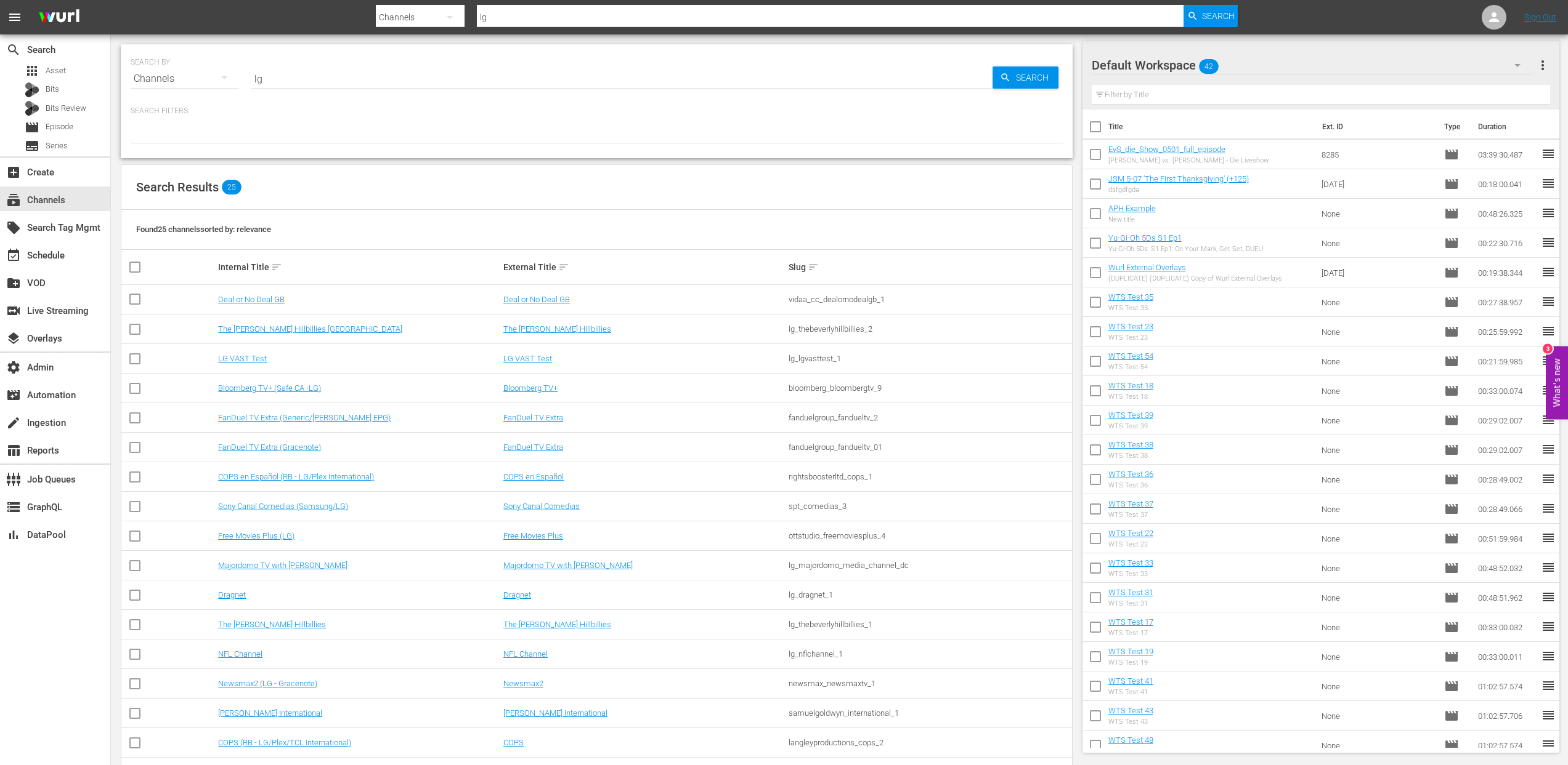
scroll to position [2, 0]
click at [527, 298] on link "Deal or No Deal GB" at bounding box center [536, 296] width 67 height 9
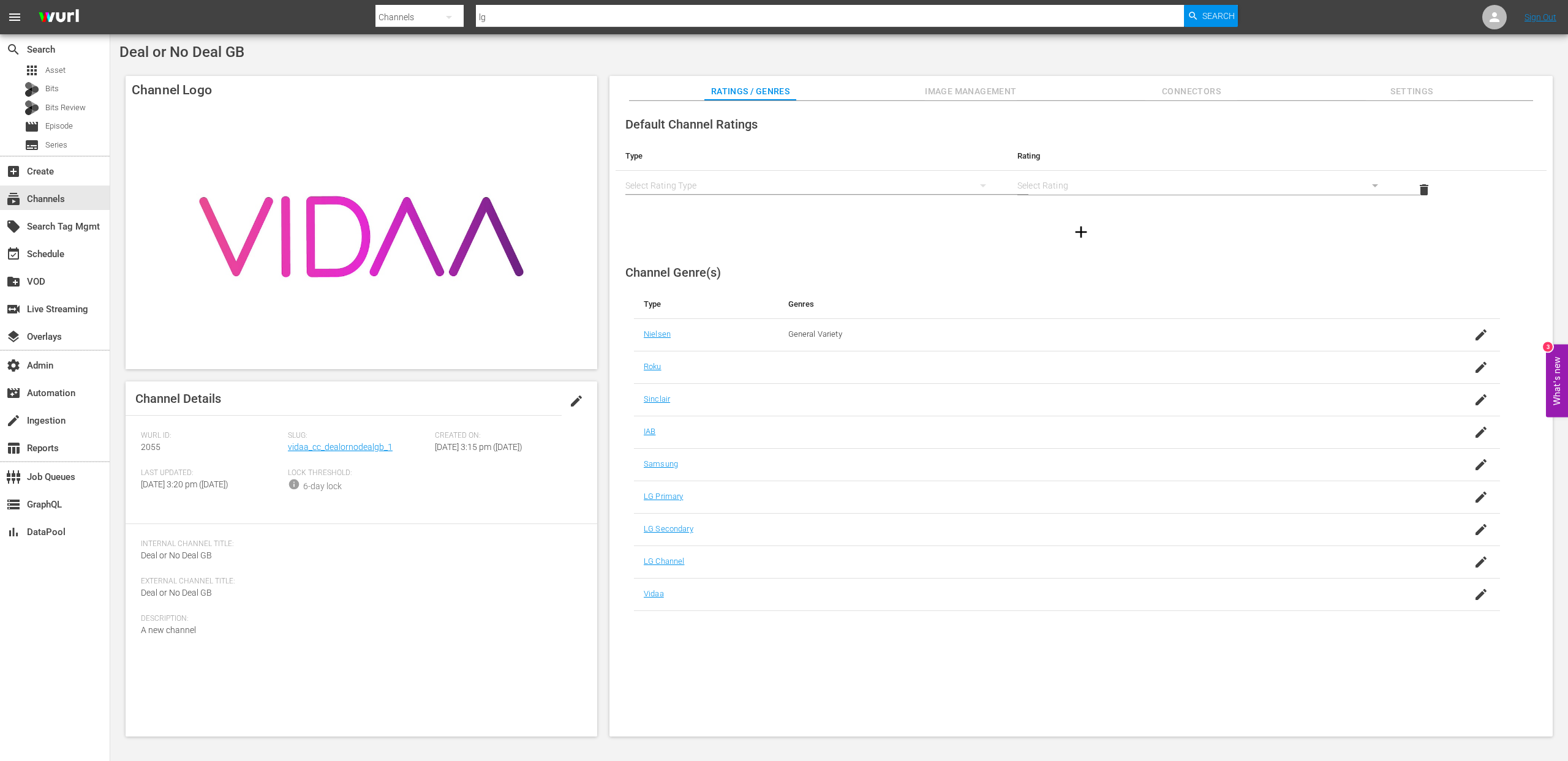
click at [958, 84] on span "Image Management" at bounding box center [971, 91] width 92 height 16
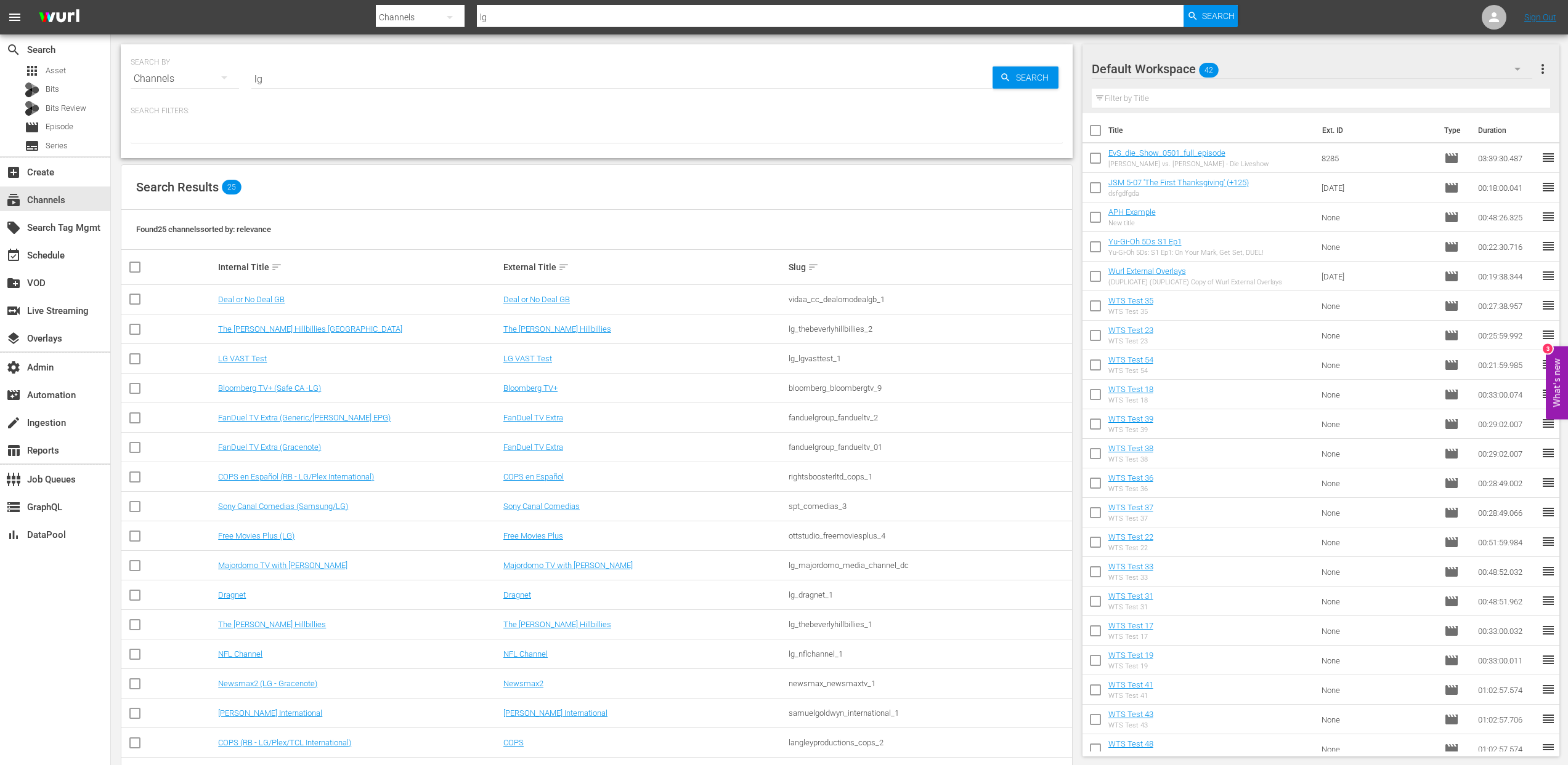
click at [312, 68] on input "lg" at bounding box center [621, 79] width 741 height 30
click at [311, 69] on input "lg" at bounding box center [621, 79] width 741 height 30
paste input "aenetworks_ae_1"
type input "aenetworks_ae_1"
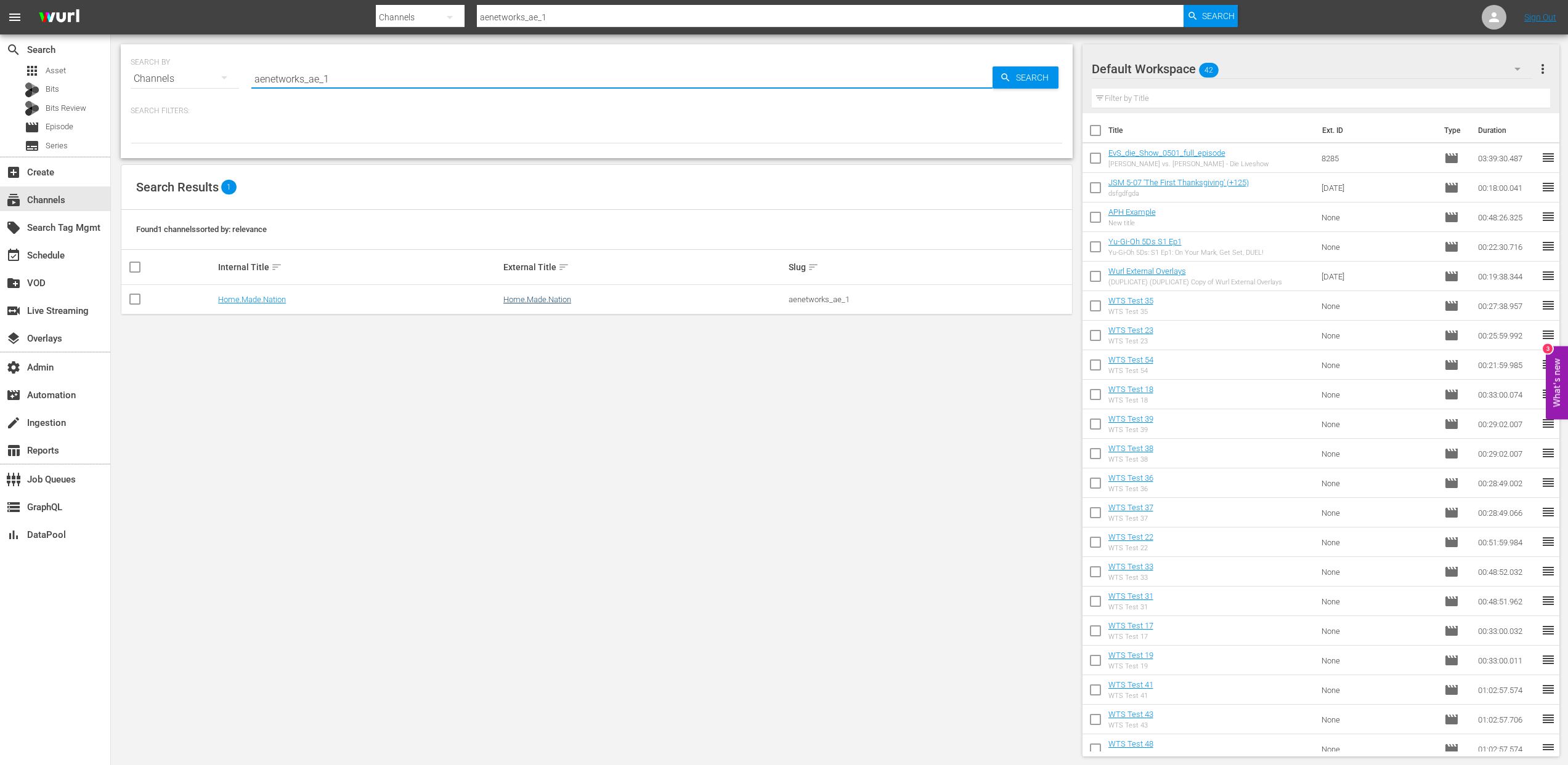
type input "aenetworks_ae_1"
click at [555, 301] on link "Home.Made.Nation" at bounding box center [537, 299] width 68 height 9
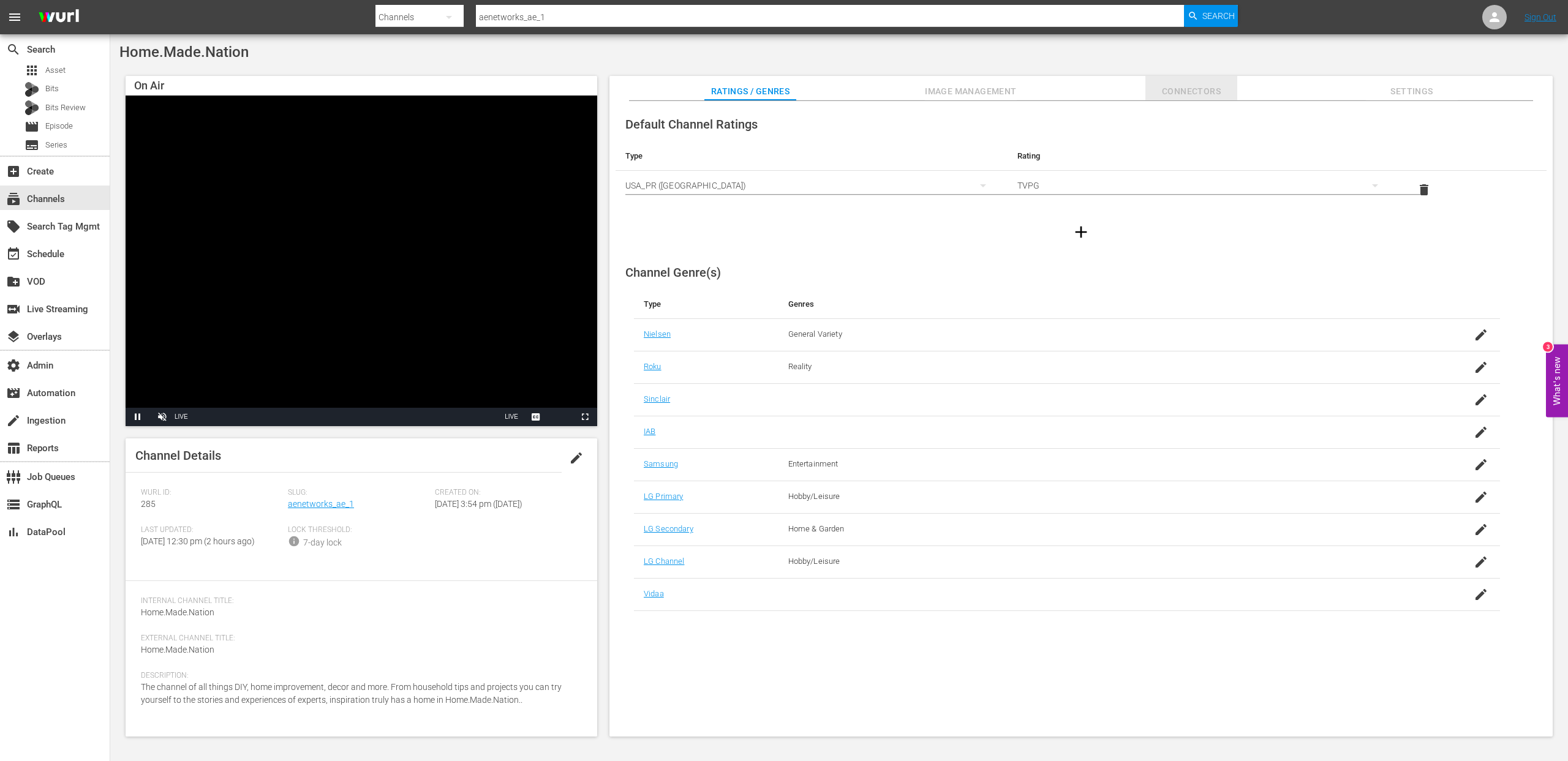
click at [1204, 98] on span "Connectors" at bounding box center [1191, 91] width 92 height 16
